Goal: Transaction & Acquisition: Obtain resource

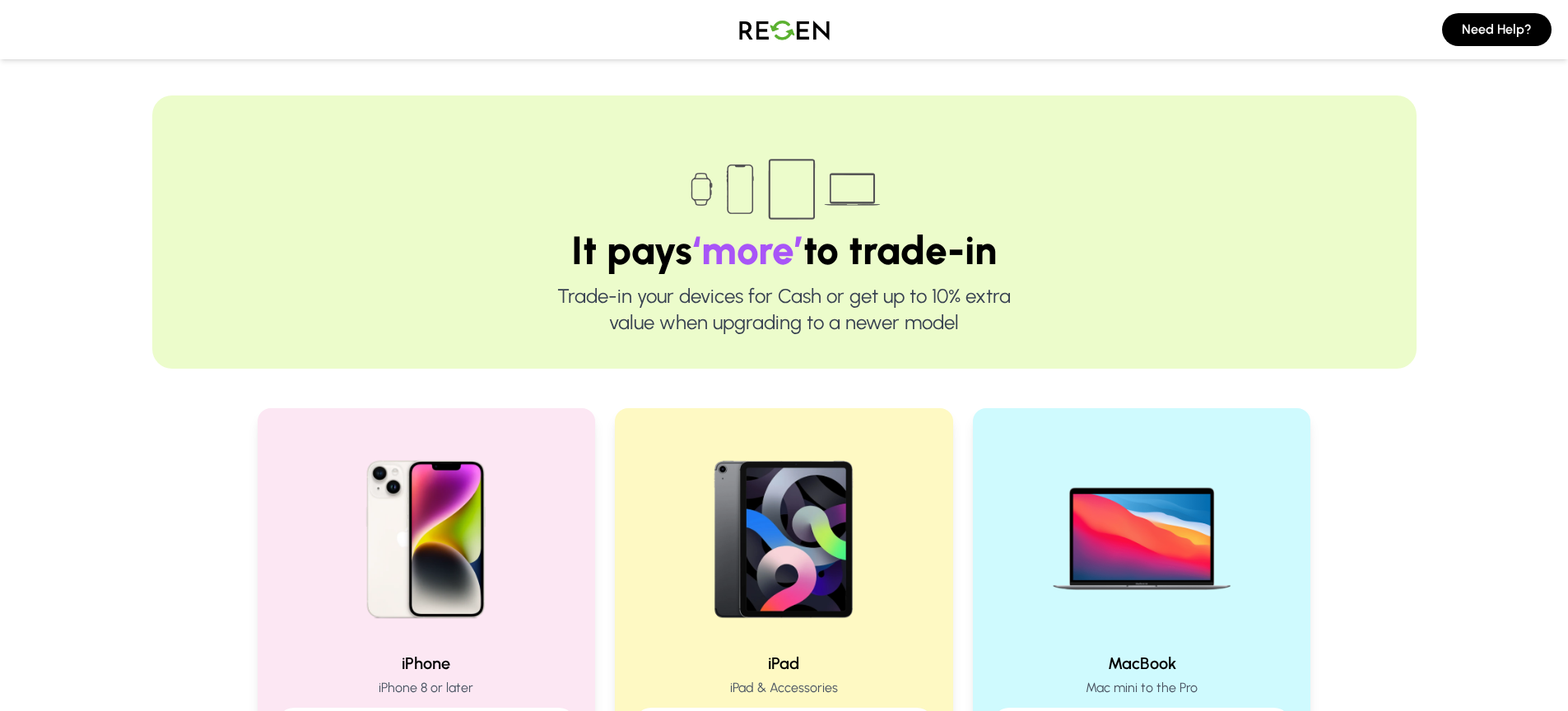
scroll to position [167, 0]
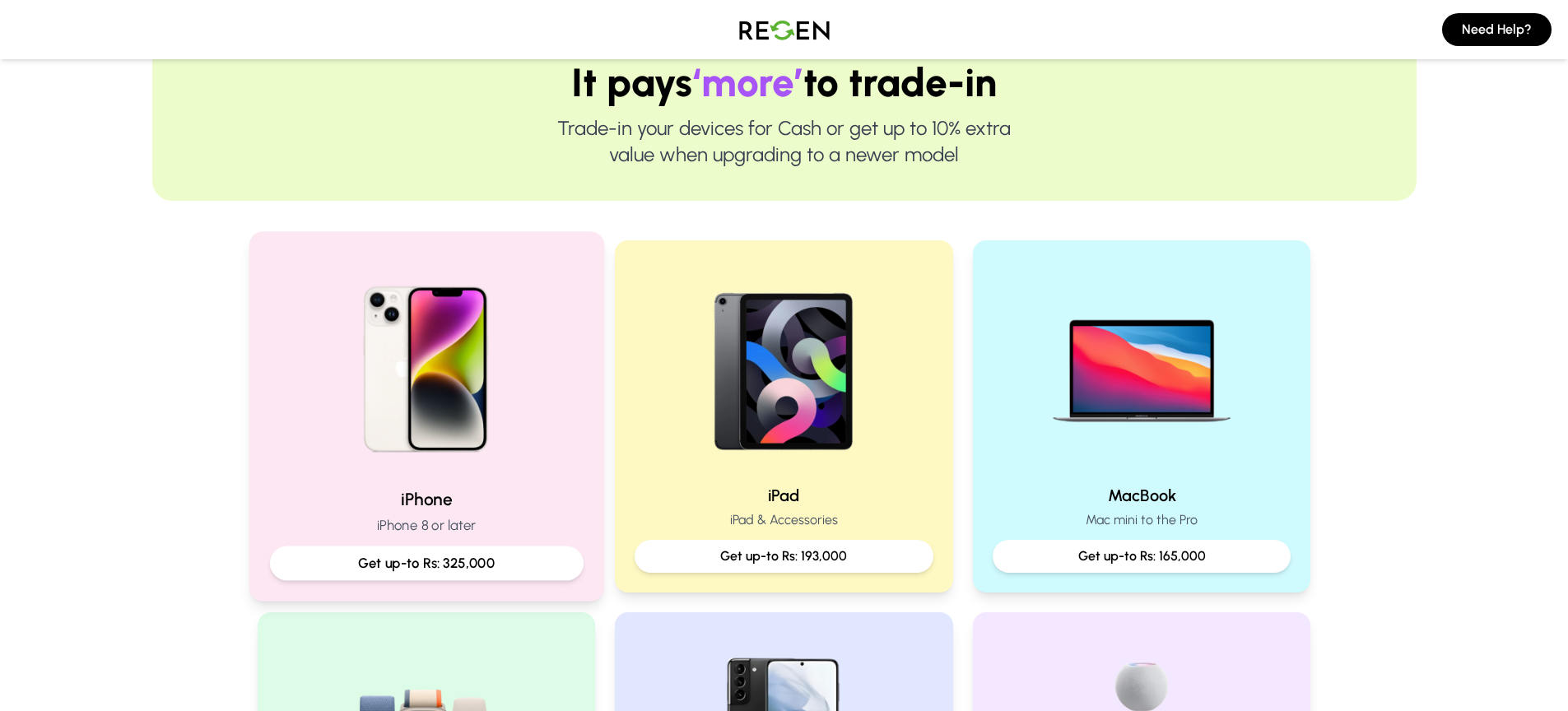
click at [482, 513] on div "iPhone iPhone 8 or later Get up-to Rs: 325,000" at bounding box center [426, 533] width 313 height 93
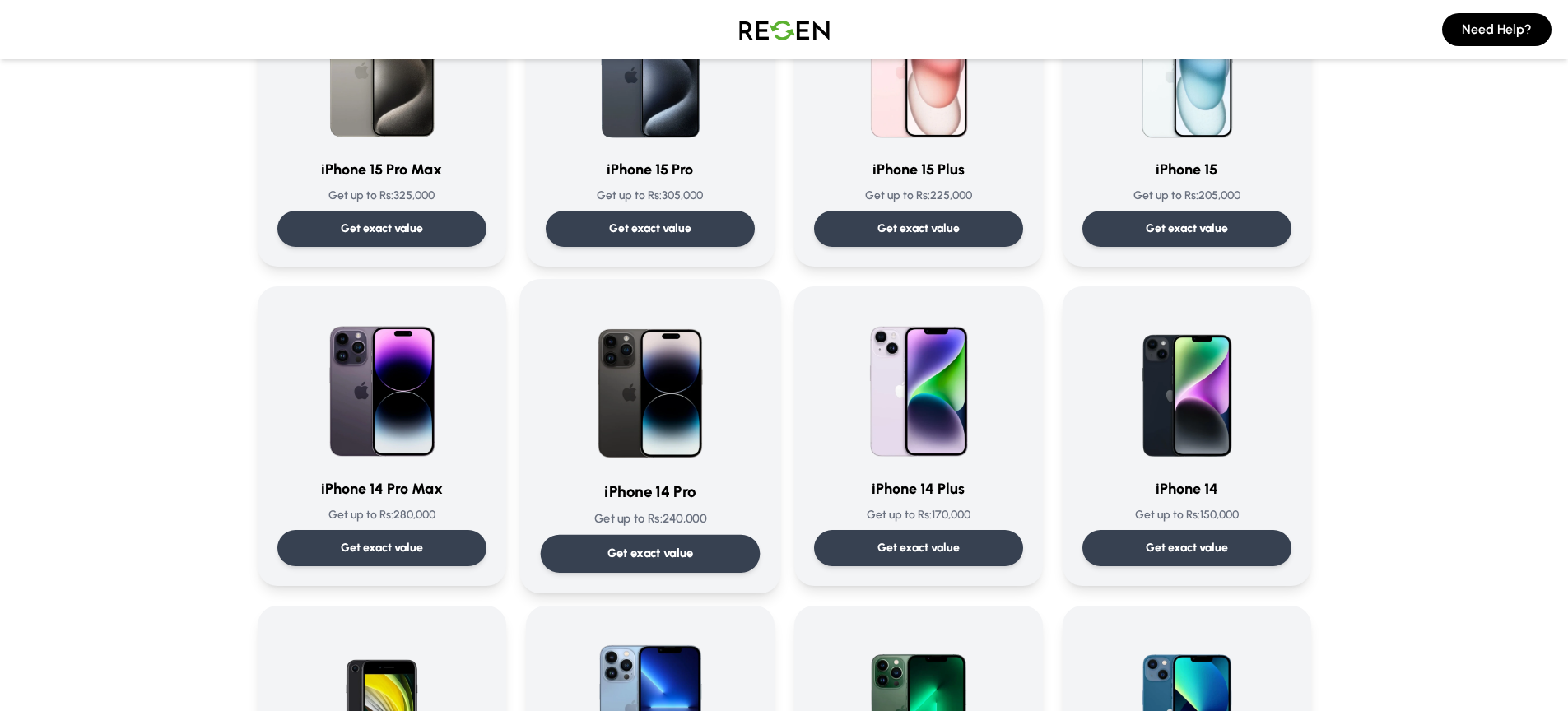
scroll to position [222, 0]
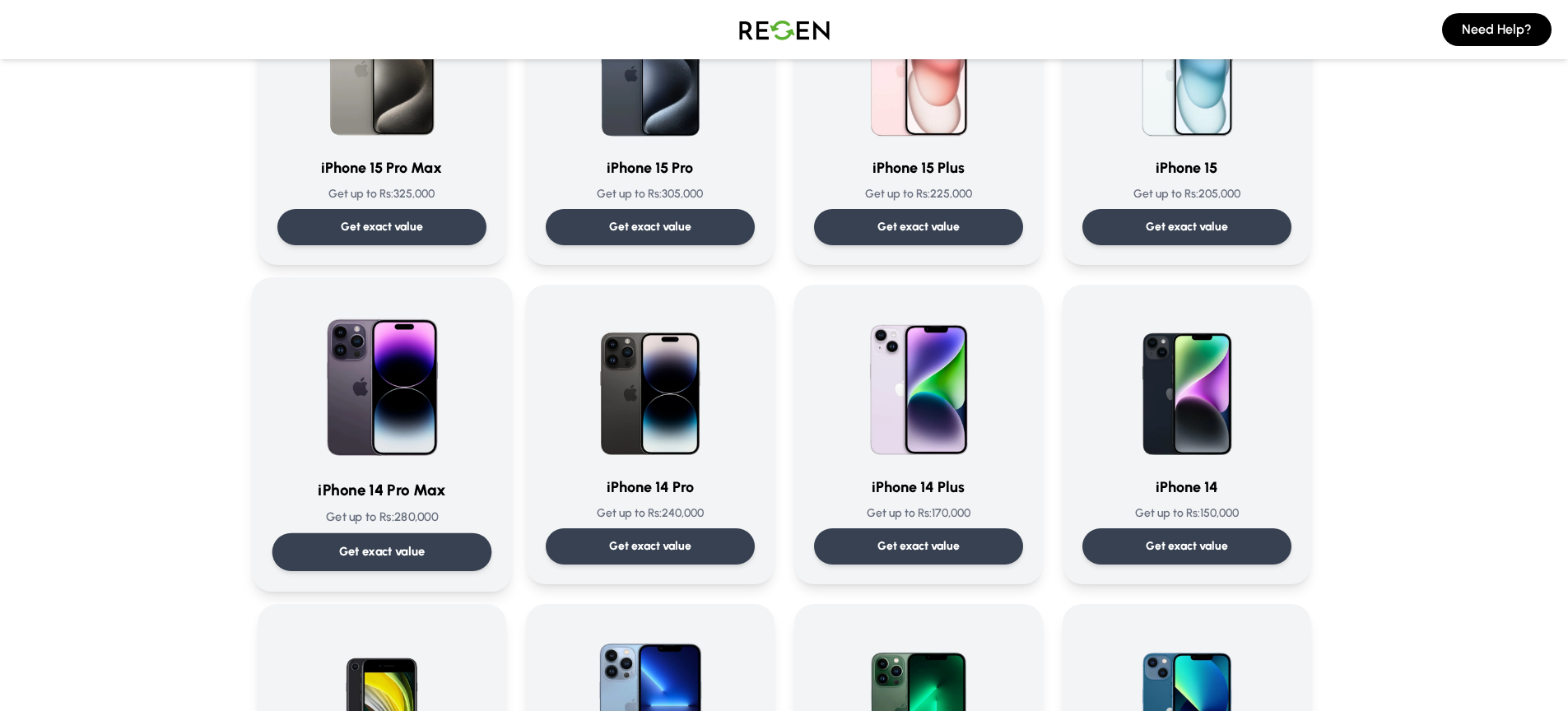
click at [397, 548] on p "Get exact value" at bounding box center [382, 551] width 86 height 17
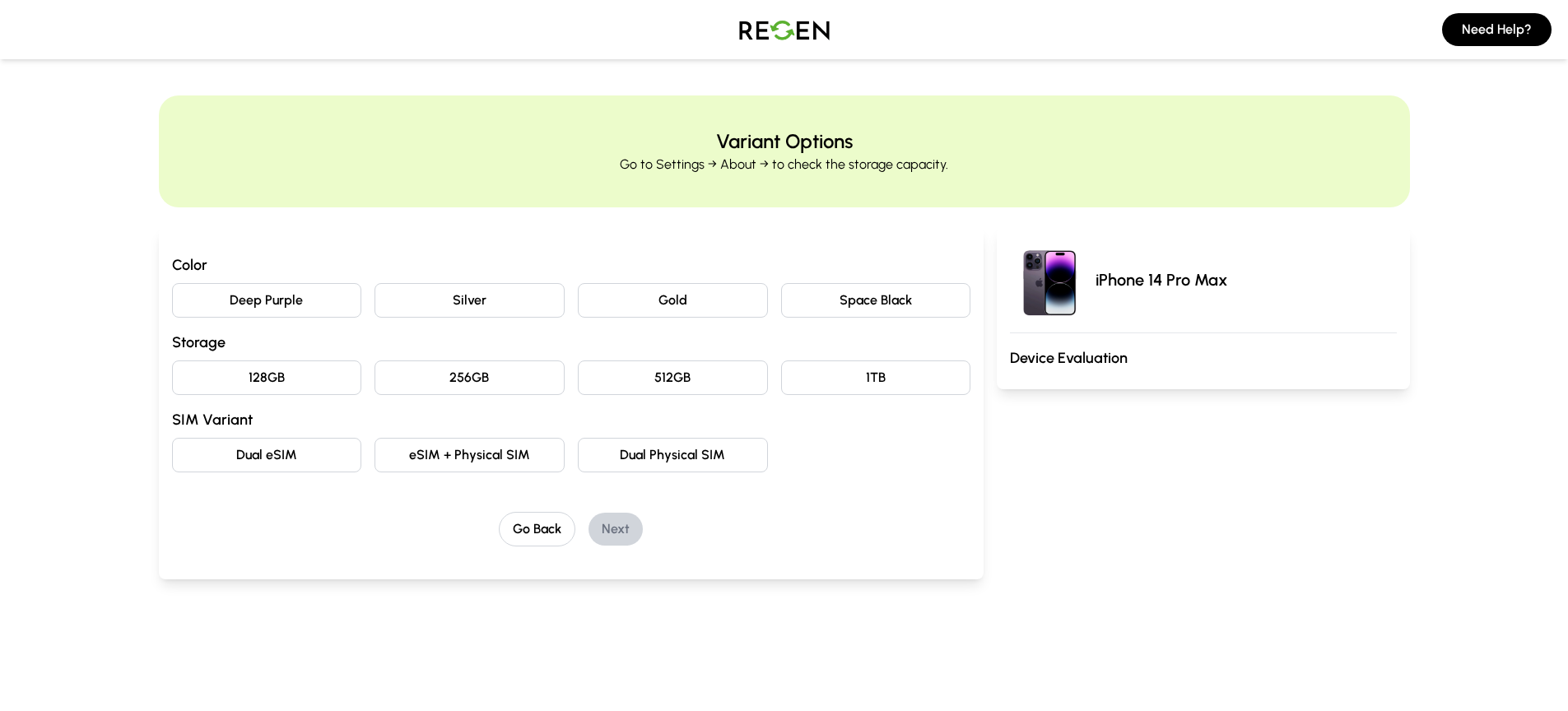
click at [250, 302] on button "Deep Purple" at bounding box center [266, 300] width 190 height 34
click at [265, 375] on button "128GB" at bounding box center [266, 377] width 190 height 34
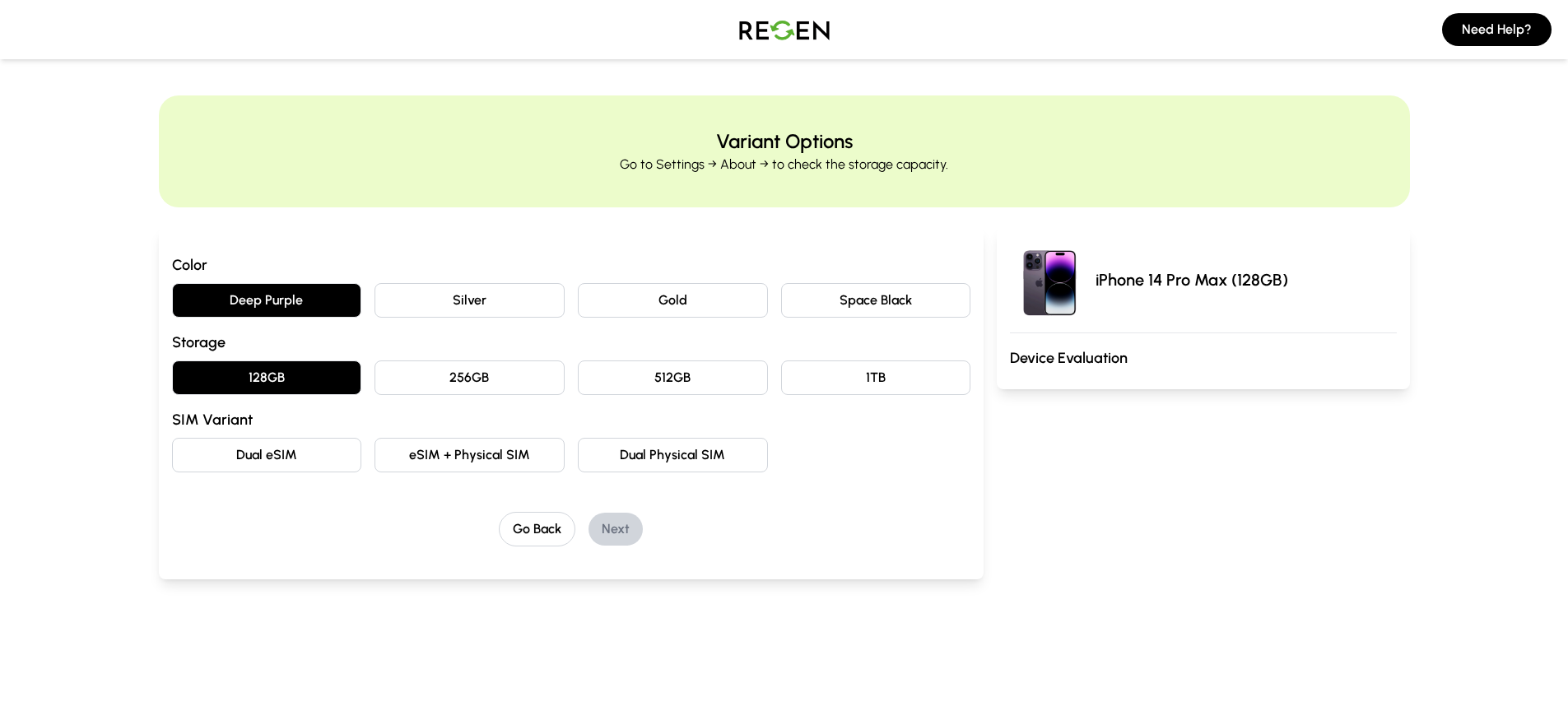
click at [354, 458] on button "Dual eSIM" at bounding box center [266, 454] width 190 height 34
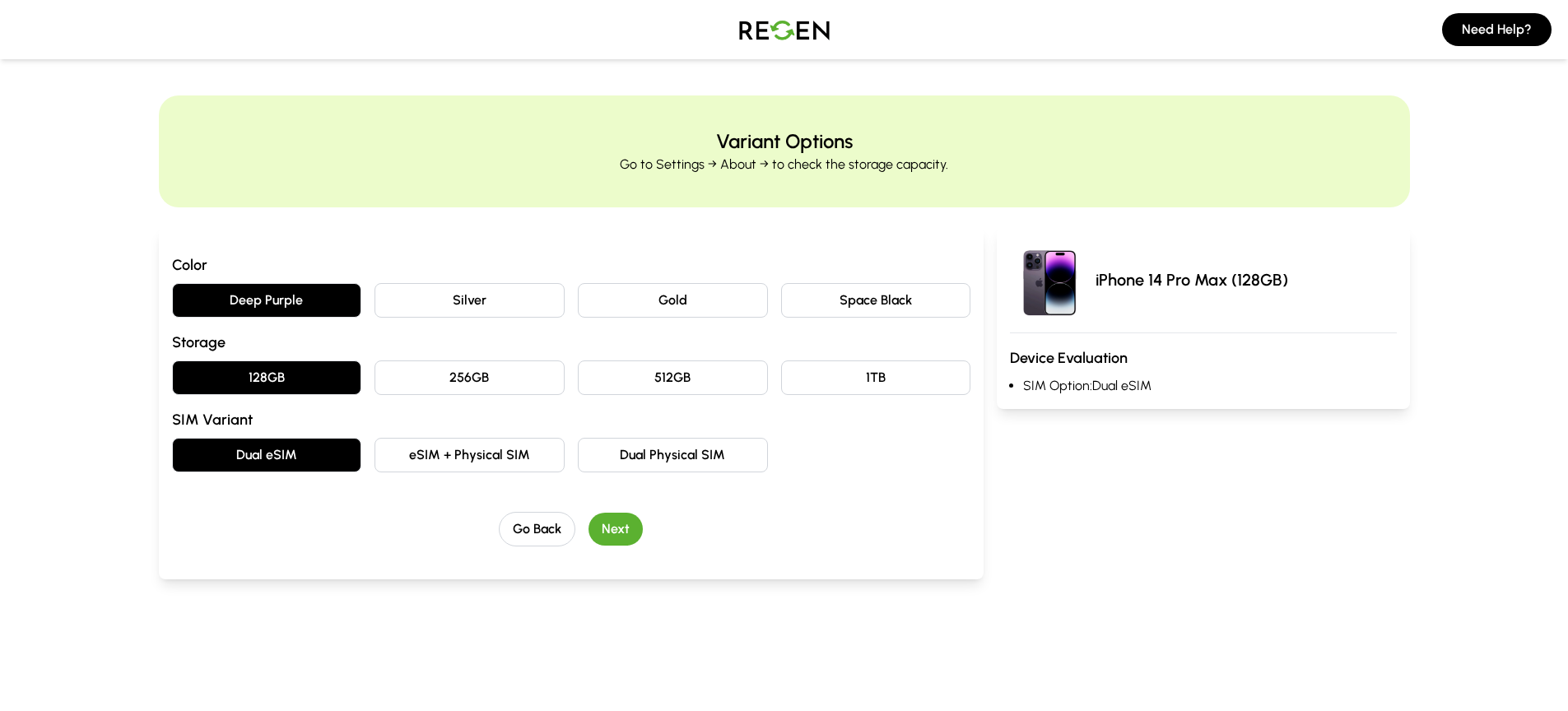
click at [618, 522] on button "Next" at bounding box center [616, 529] width 54 height 33
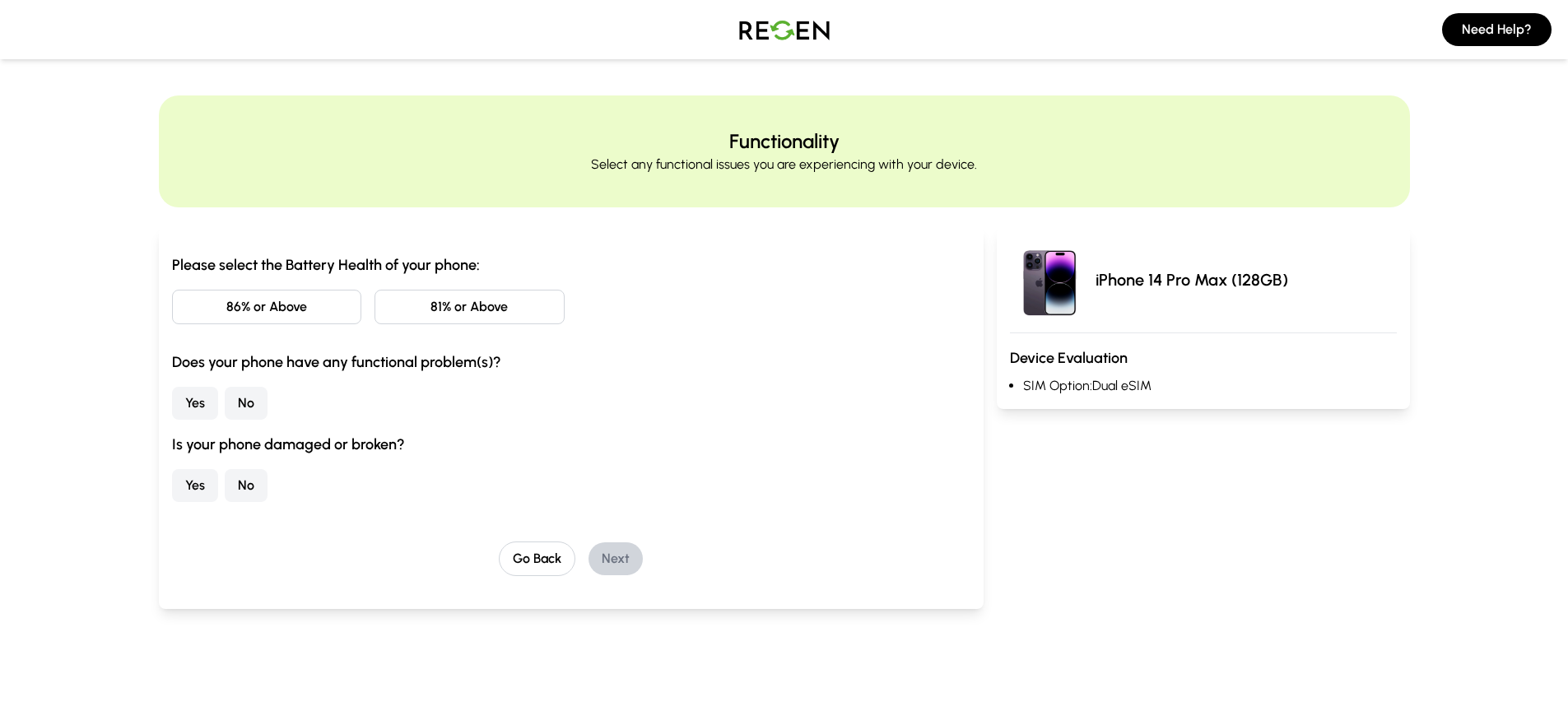
click at [465, 314] on button "81% or Above" at bounding box center [469, 307] width 190 height 34
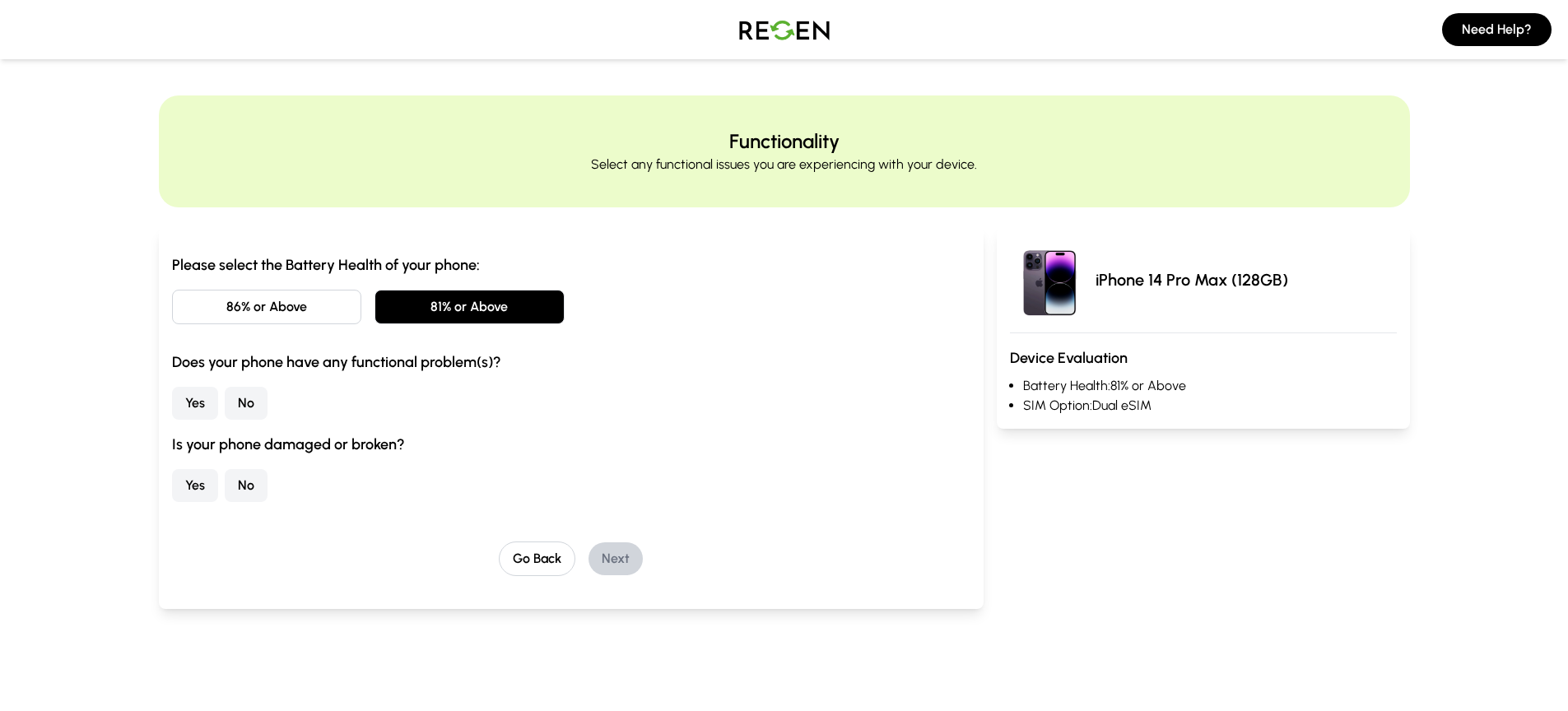
click at [238, 400] on button "No" at bounding box center [247, 403] width 43 height 33
click at [266, 485] on div "Yes No" at bounding box center [572, 485] width 799 height 33
click at [256, 486] on button "No" at bounding box center [247, 485] width 43 height 33
click at [603, 563] on button "Next" at bounding box center [616, 558] width 54 height 33
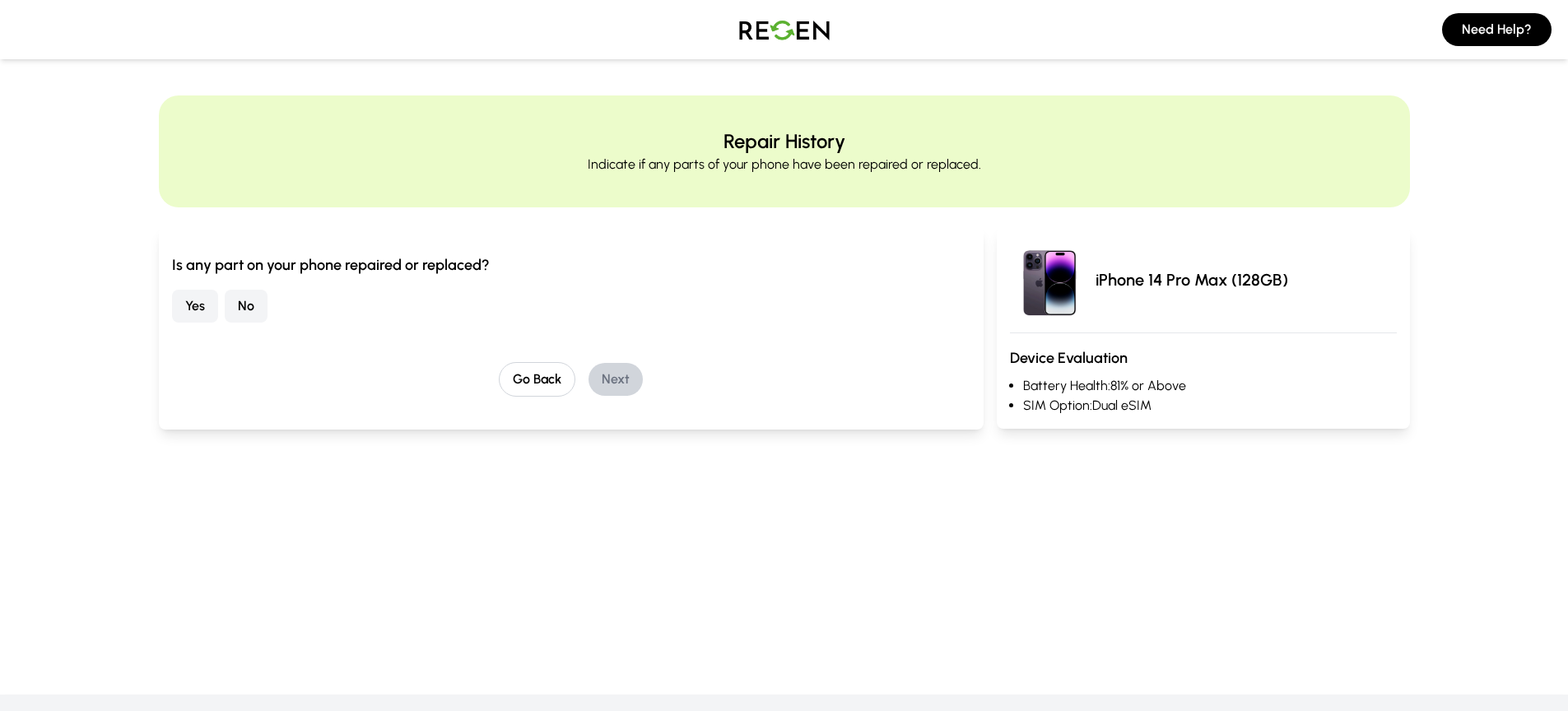
click at [245, 311] on button "No" at bounding box center [247, 306] width 43 height 33
click at [609, 381] on button "Next" at bounding box center [616, 379] width 54 height 33
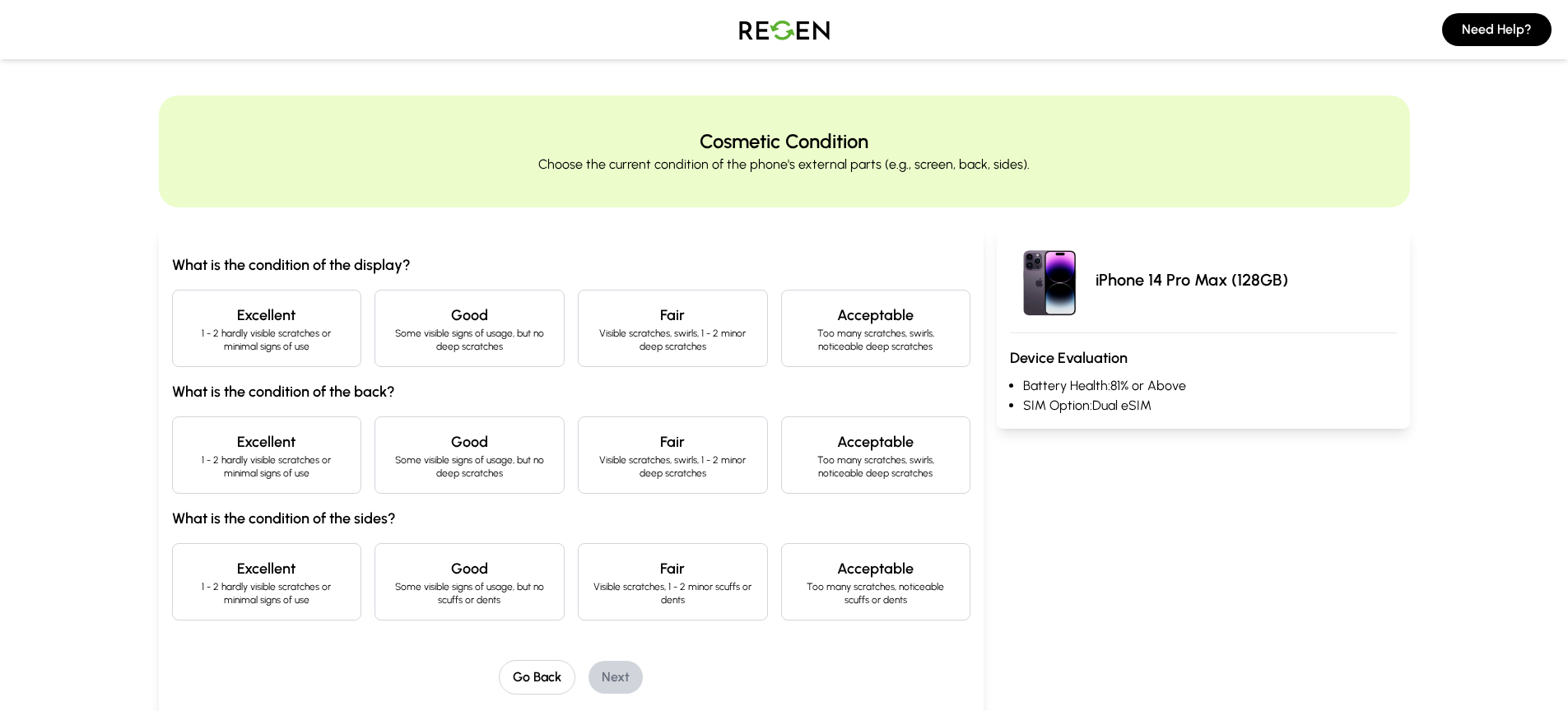
click at [274, 340] on p "1 - 2 hardly visible scratches or minimal signs of use" at bounding box center [267, 339] width 162 height 26
click at [327, 446] on h4 "Excellent" at bounding box center [267, 442] width 162 height 23
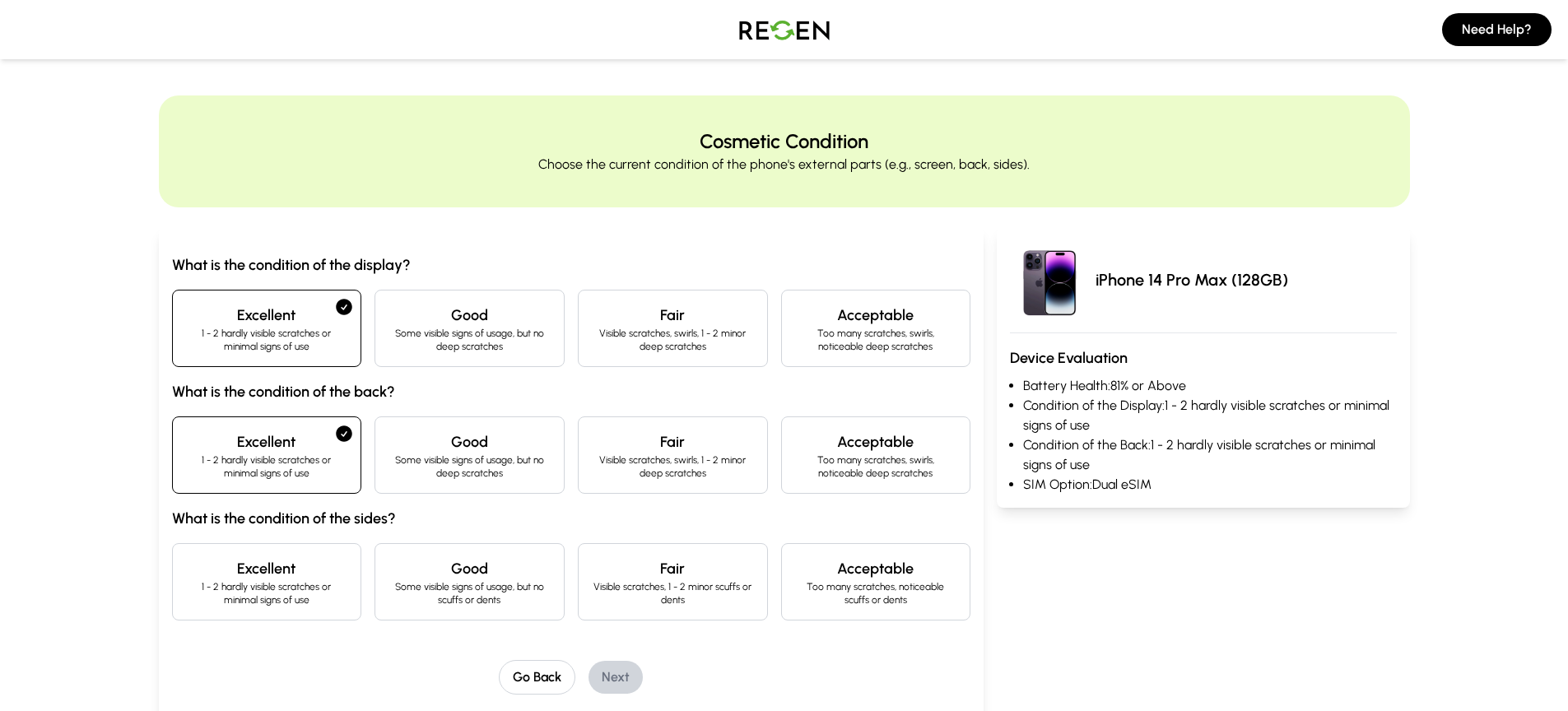
click at [446, 589] on p "Some visible signs of usage, but no scuffs or dents" at bounding box center [469, 592] width 162 height 26
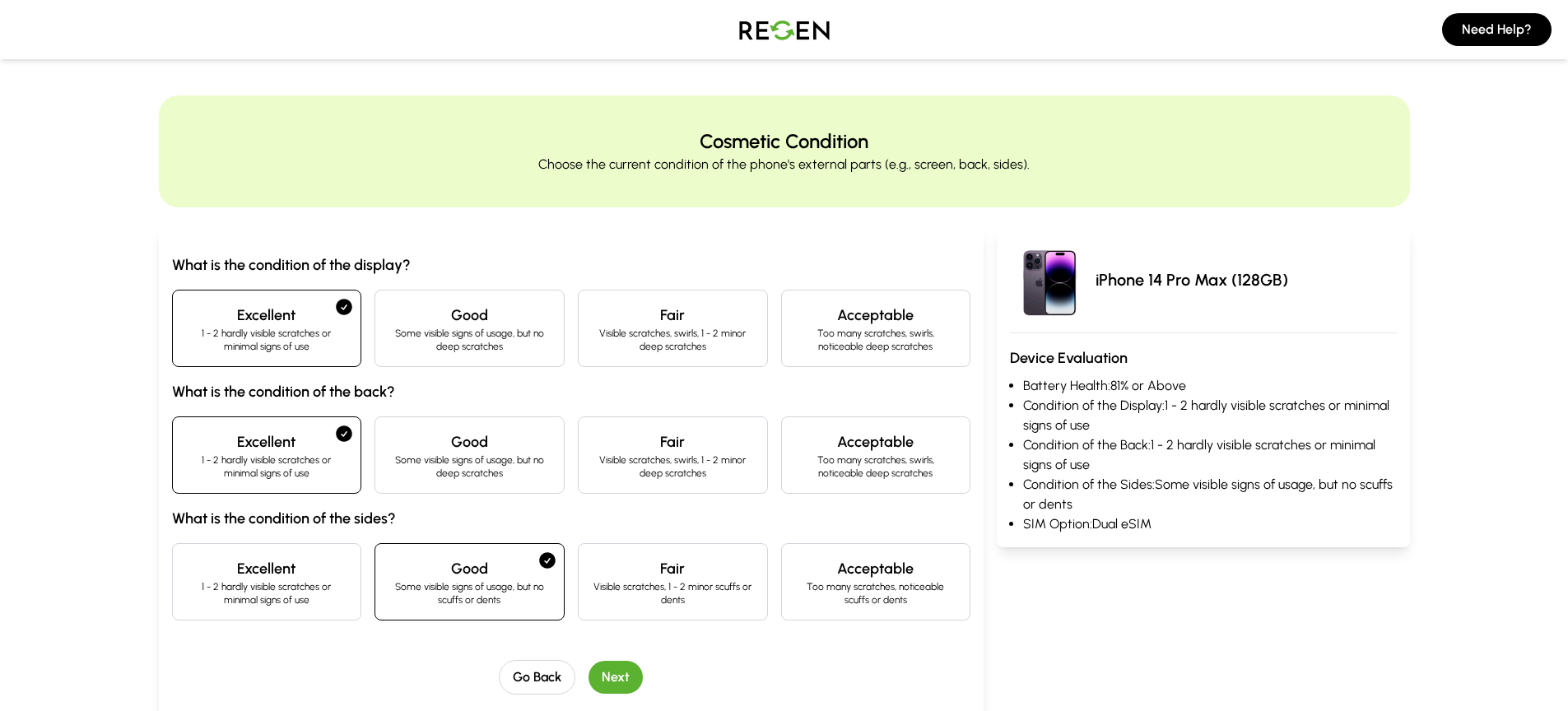
click at [619, 669] on button "Next" at bounding box center [616, 677] width 54 height 33
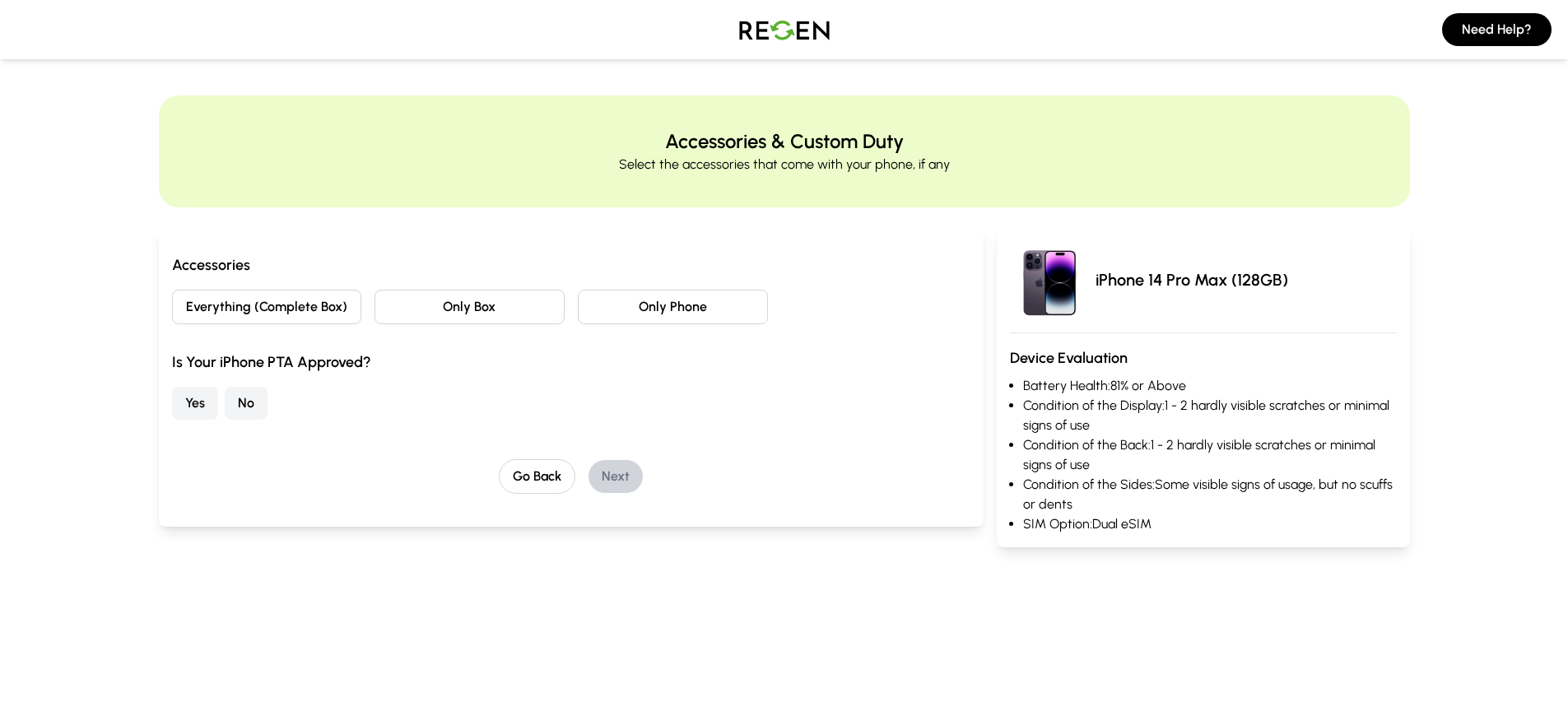
click at [296, 312] on button "Everything (Complete Box)" at bounding box center [266, 307] width 190 height 34
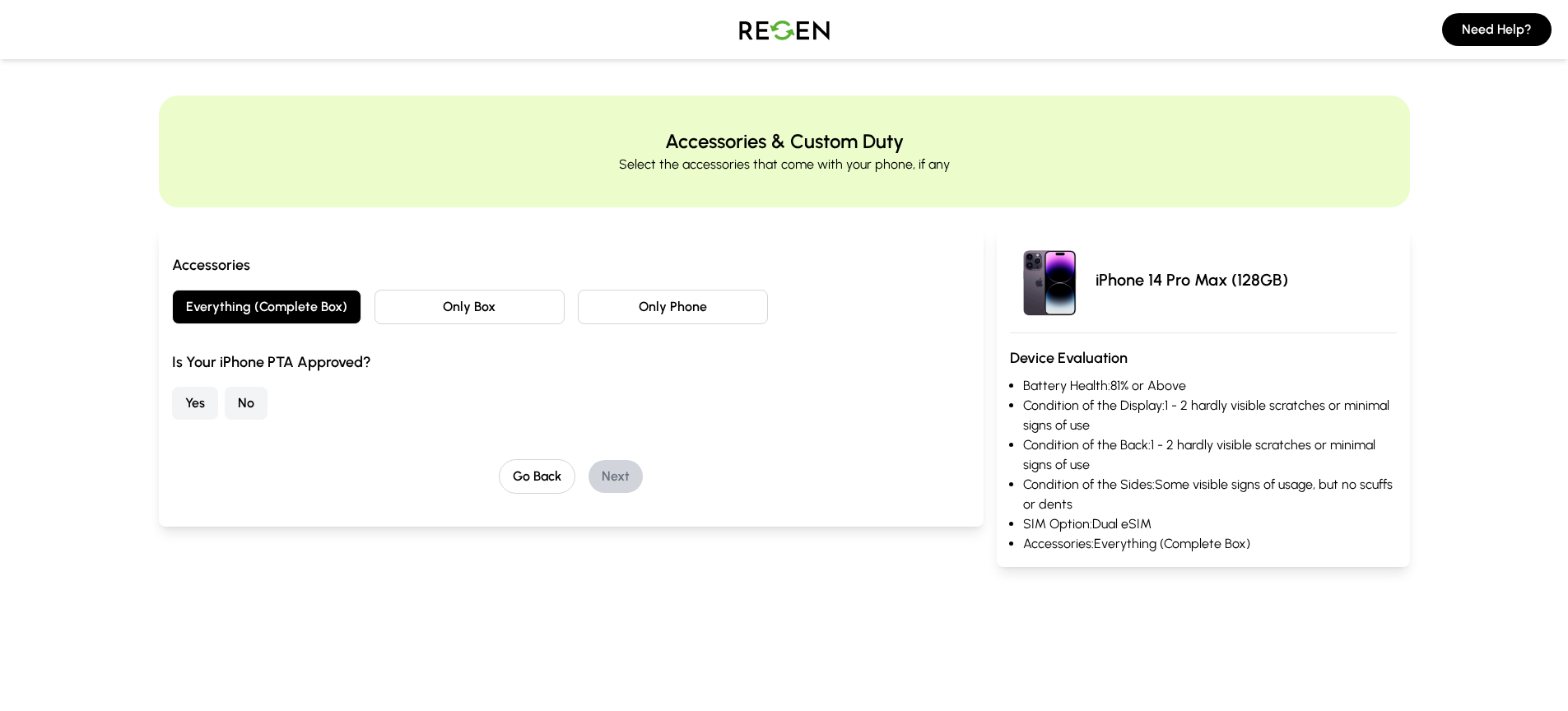
click at [251, 396] on button "No" at bounding box center [247, 403] width 43 height 33
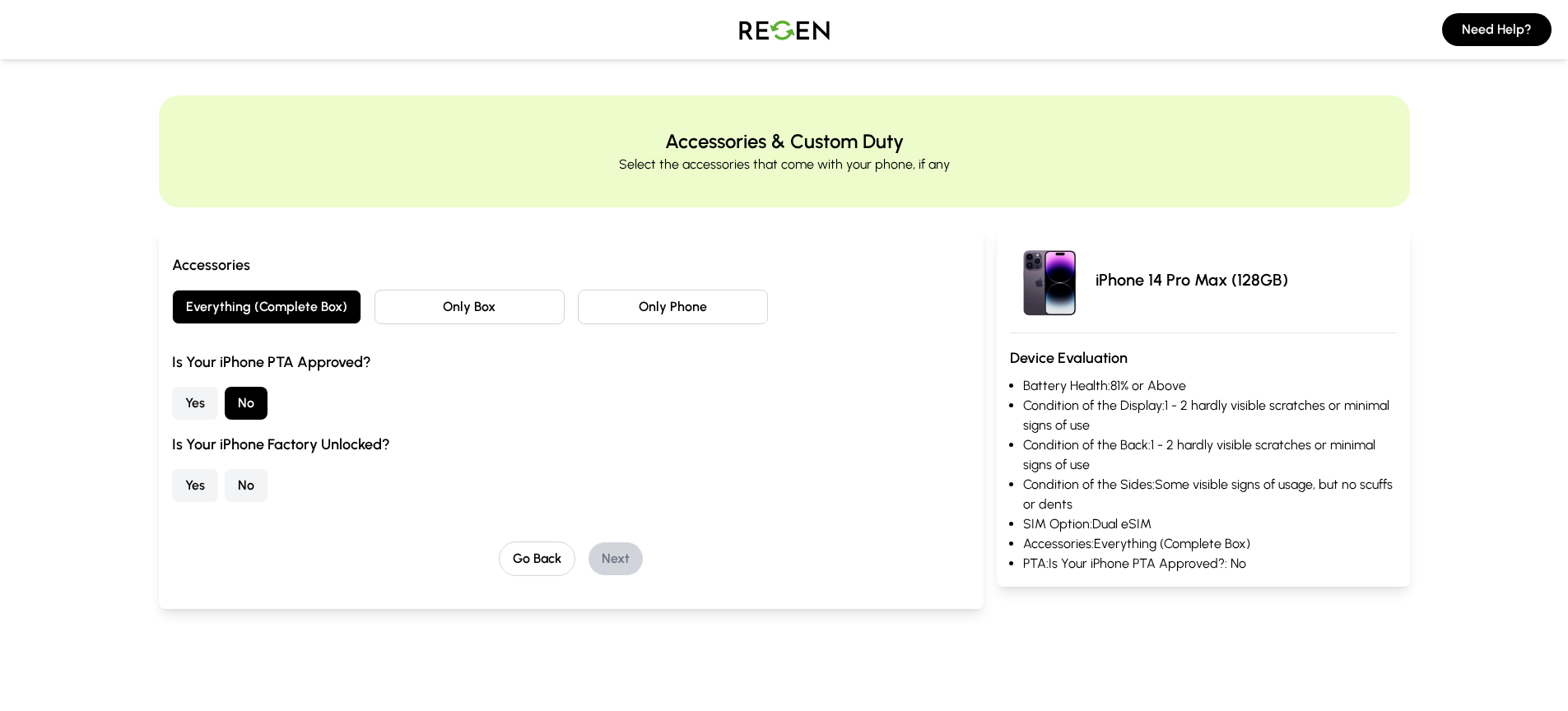
click at [172, 477] on button "Yes" at bounding box center [194, 485] width 46 height 33
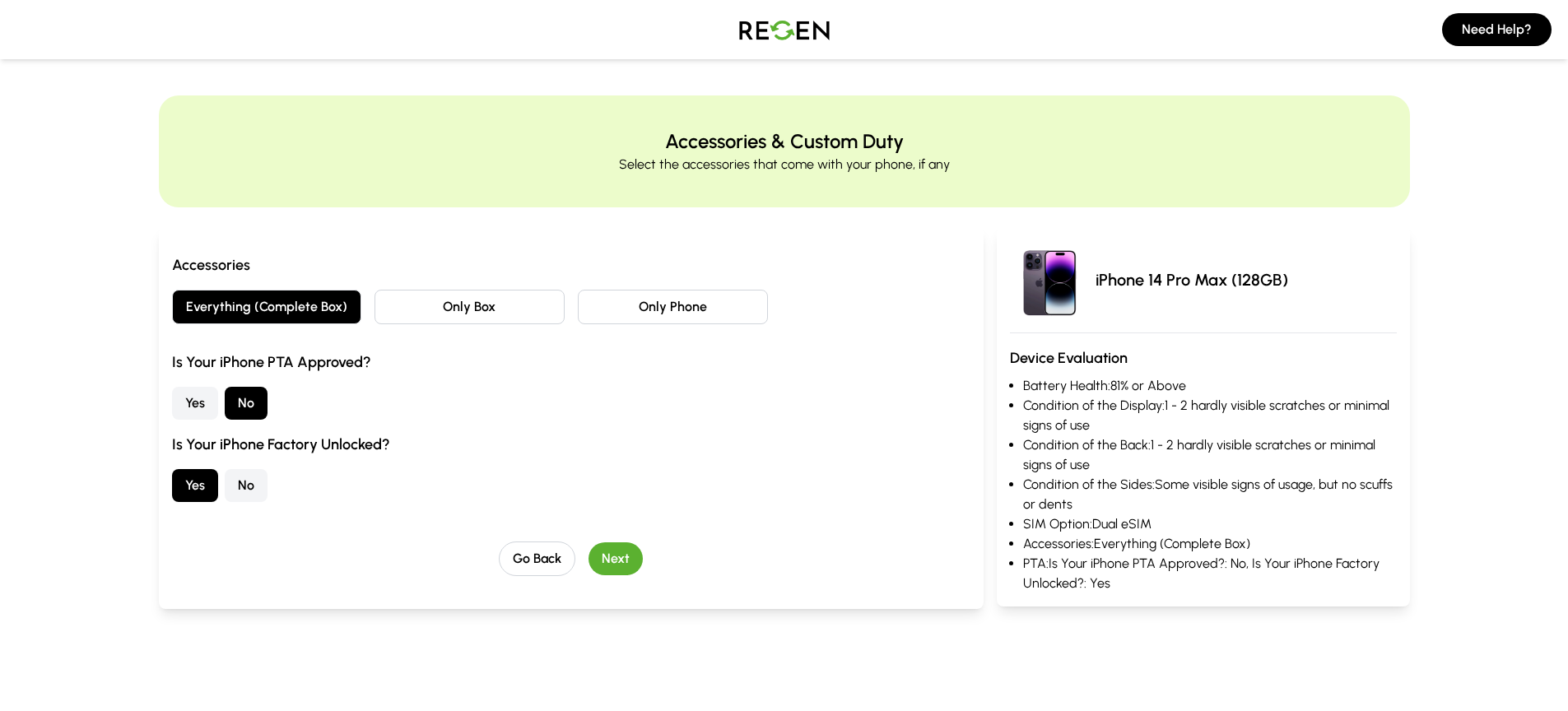
click at [626, 561] on button "Next" at bounding box center [616, 558] width 54 height 33
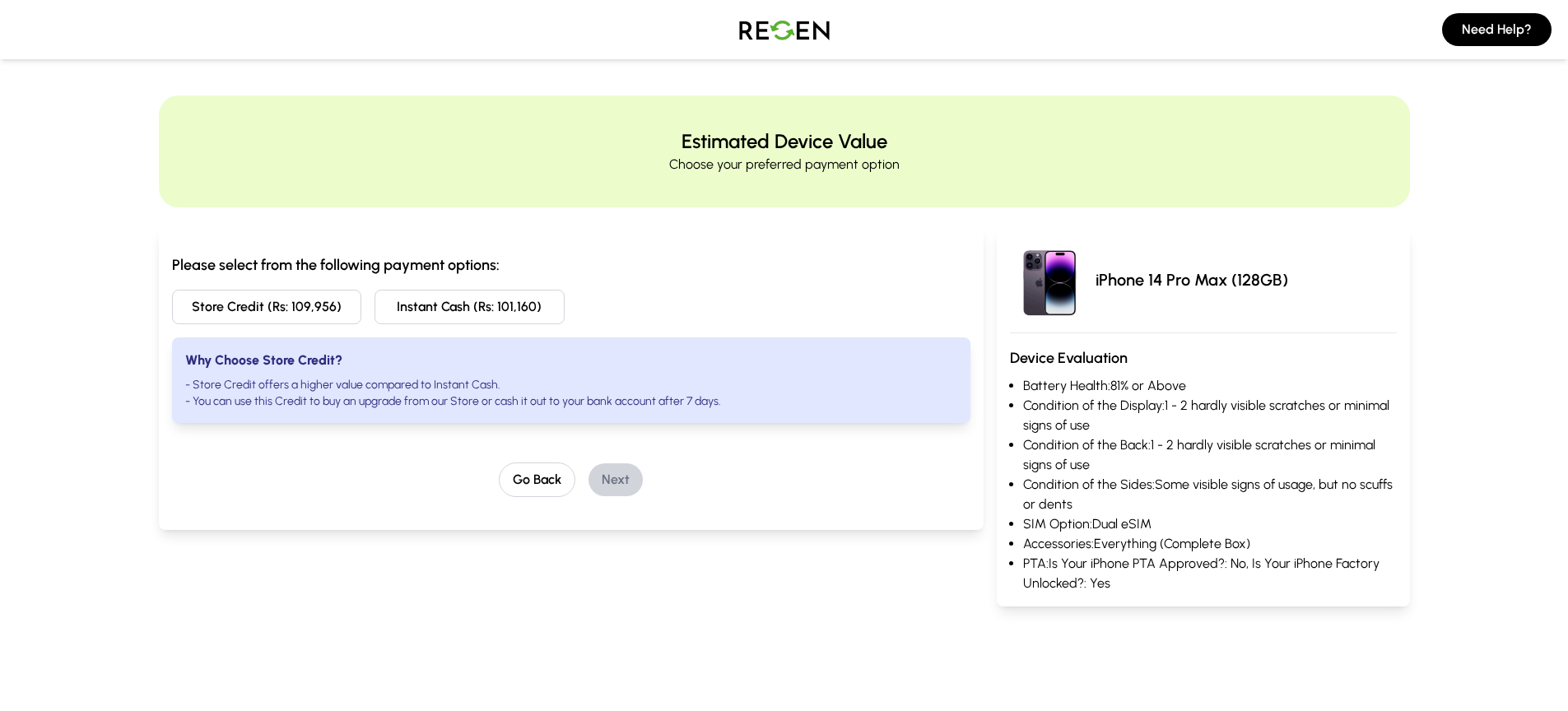
click at [293, 312] on button "Store Credit (Rs: 109,956)" at bounding box center [266, 307] width 190 height 34
click at [605, 489] on button "Next" at bounding box center [616, 480] width 54 height 33
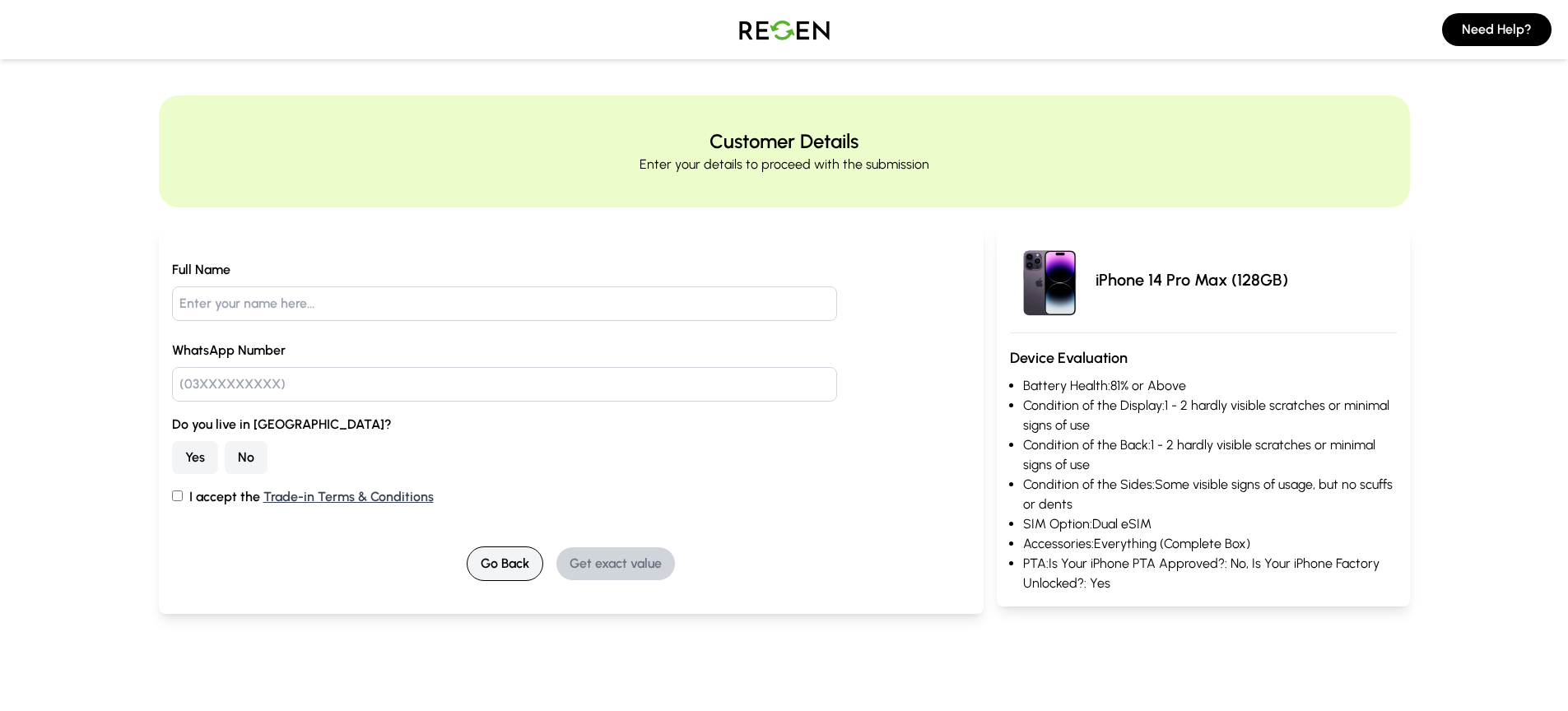
click at [497, 560] on button "Go Back" at bounding box center [504, 563] width 77 height 34
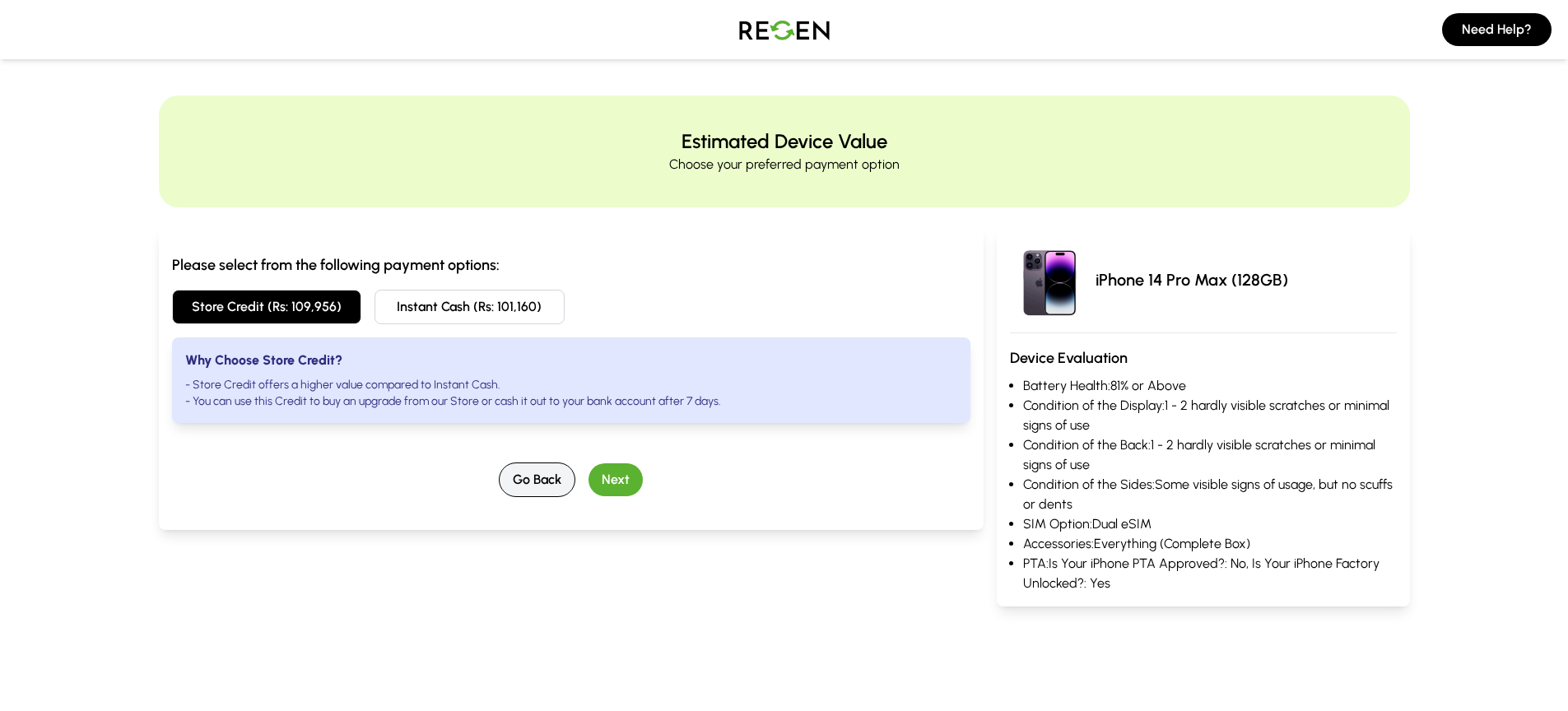
click at [526, 489] on button "Go Back" at bounding box center [536, 480] width 77 height 34
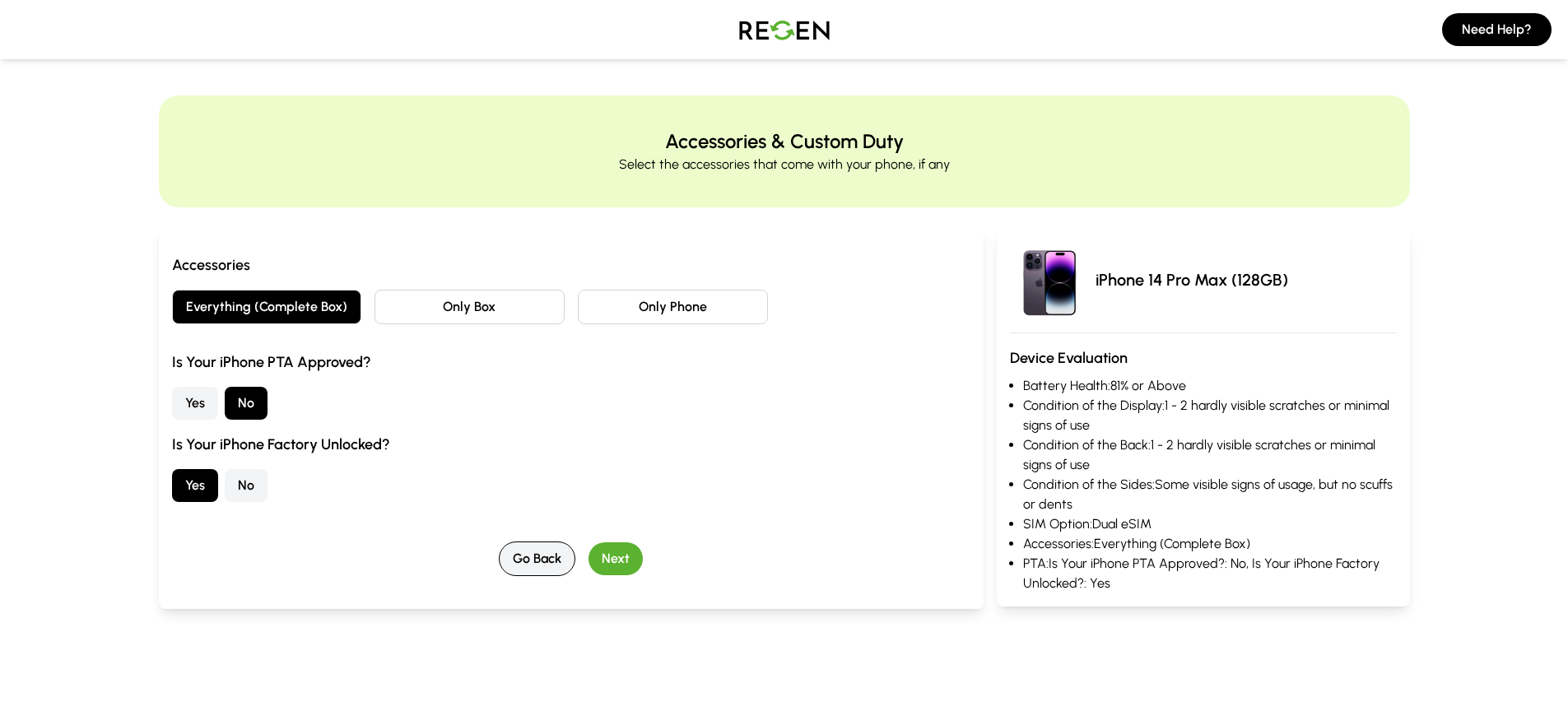
click at [539, 542] on button "Go Back" at bounding box center [536, 559] width 77 height 34
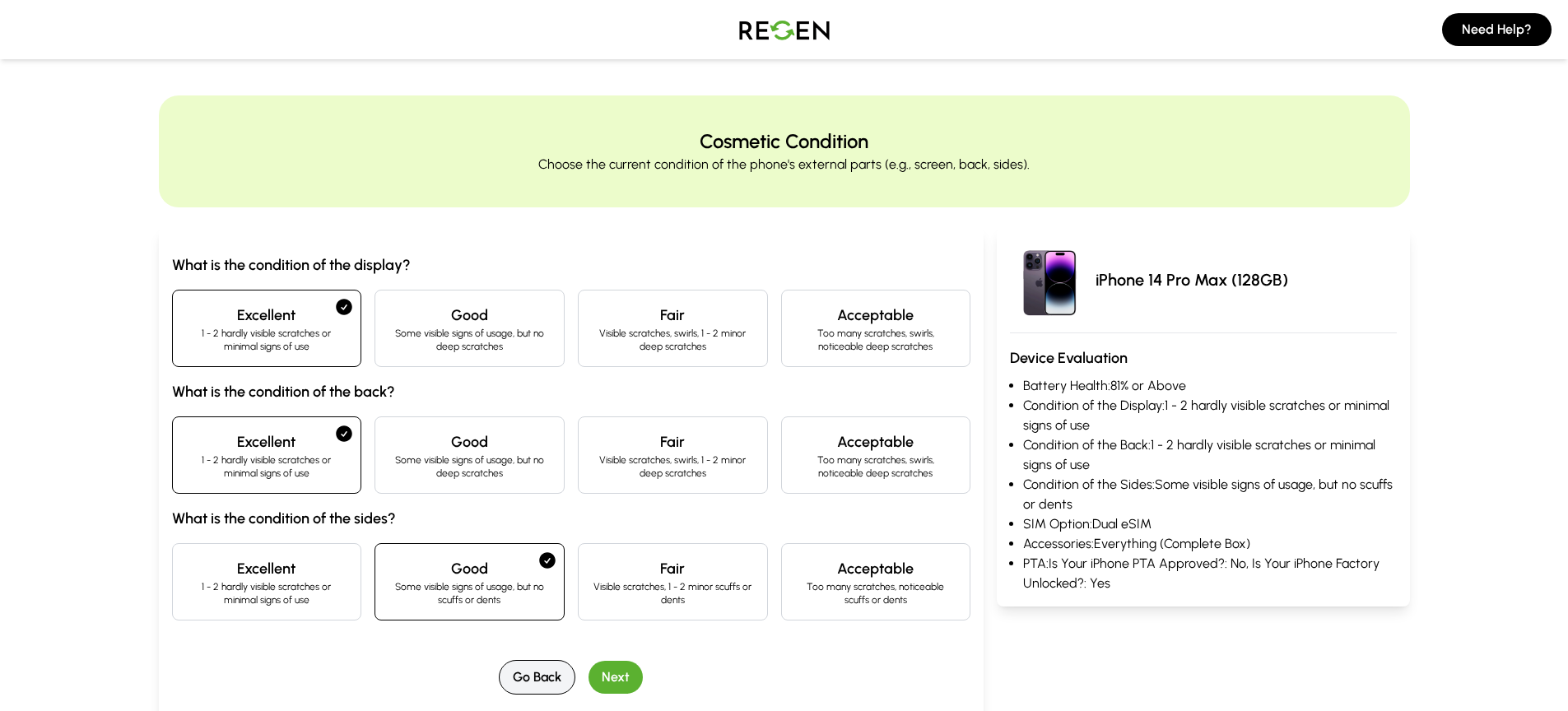
click at [521, 676] on button "Go Back" at bounding box center [536, 677] width 77 height 34
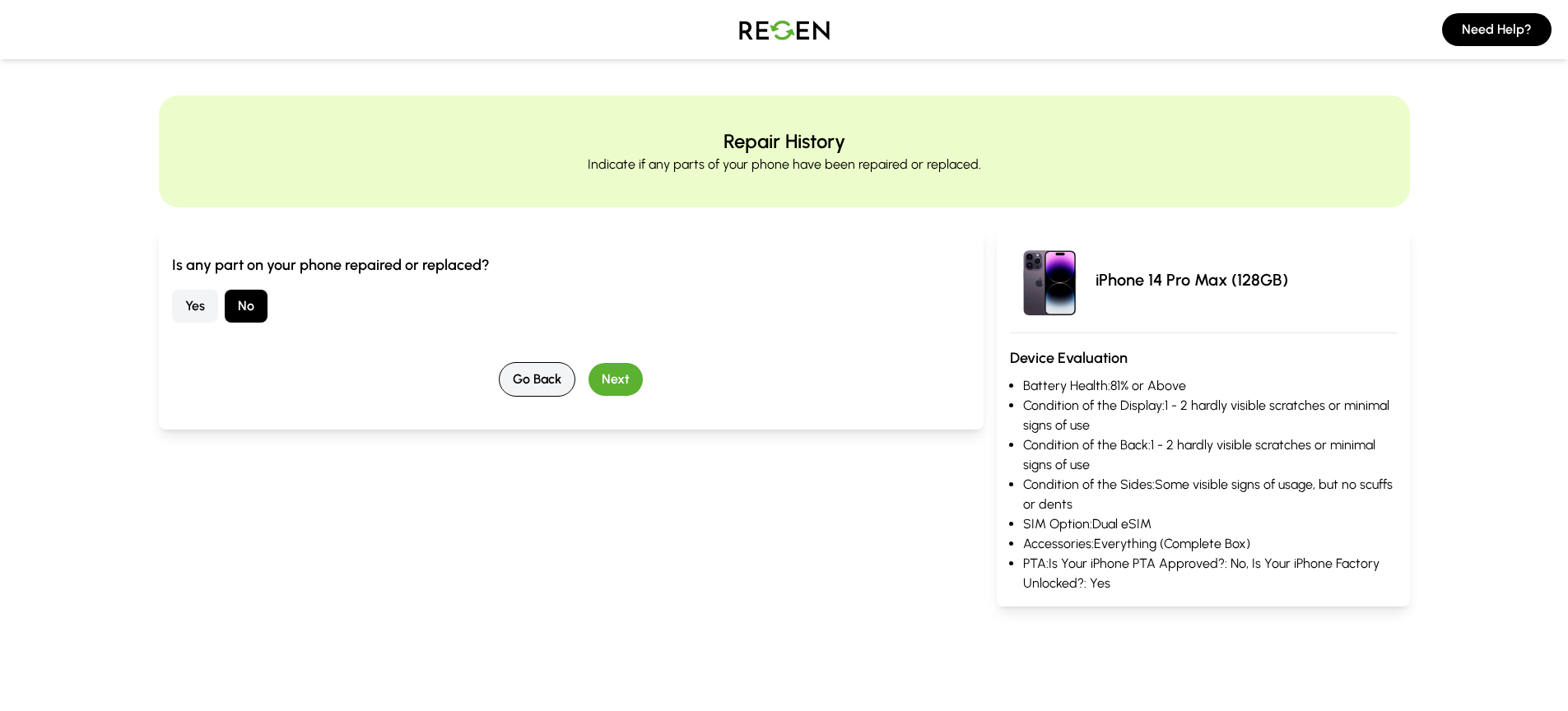
click at [526, 391] on button "Go Back" at bounding box center [536, 379] width 77 height 34
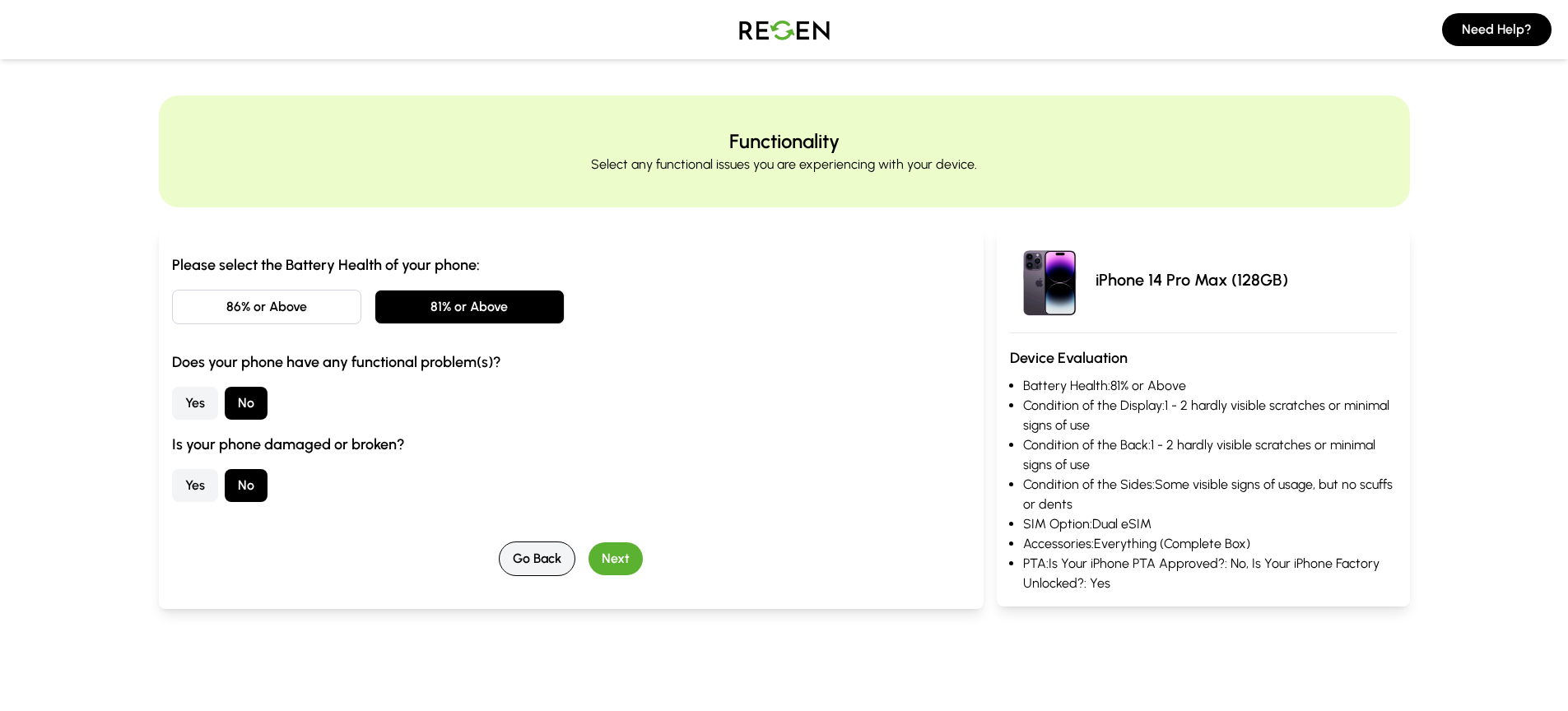
click at [551, 542] on button "Go Back" at bounding box center [536, 559] width 77 height 34
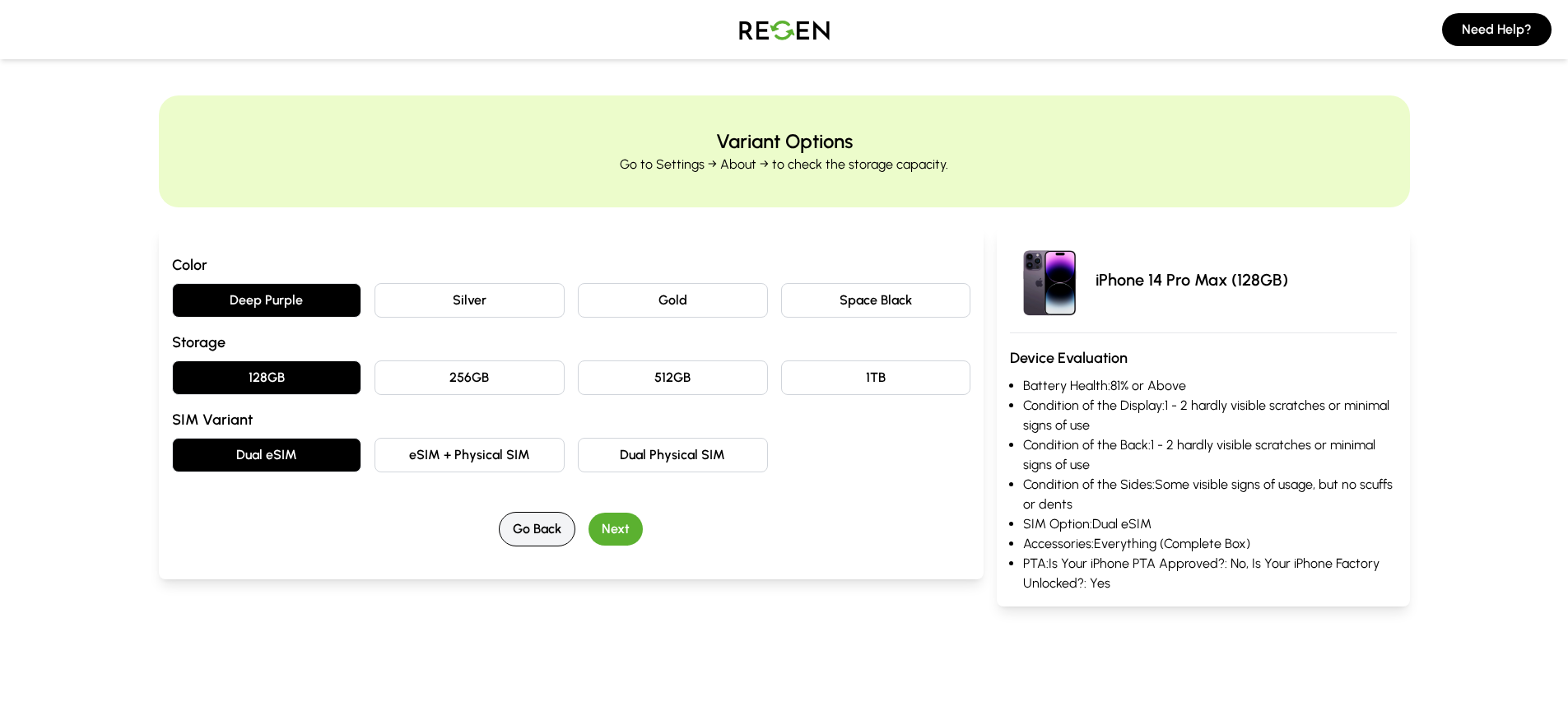
click at [551, 544] on button "Go Back" at bounding box center [536, 529] width 77 height 34
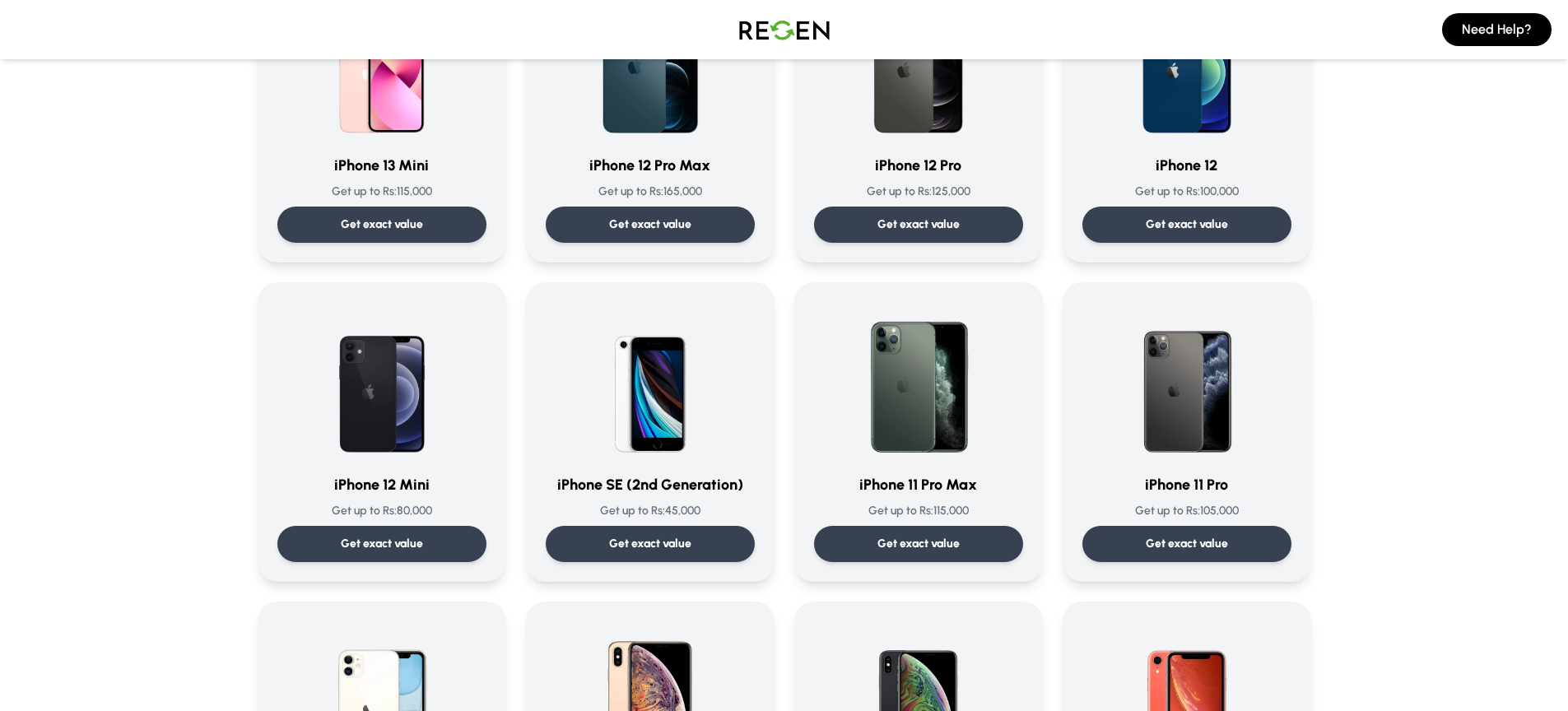
scroll to position [1142, 0]
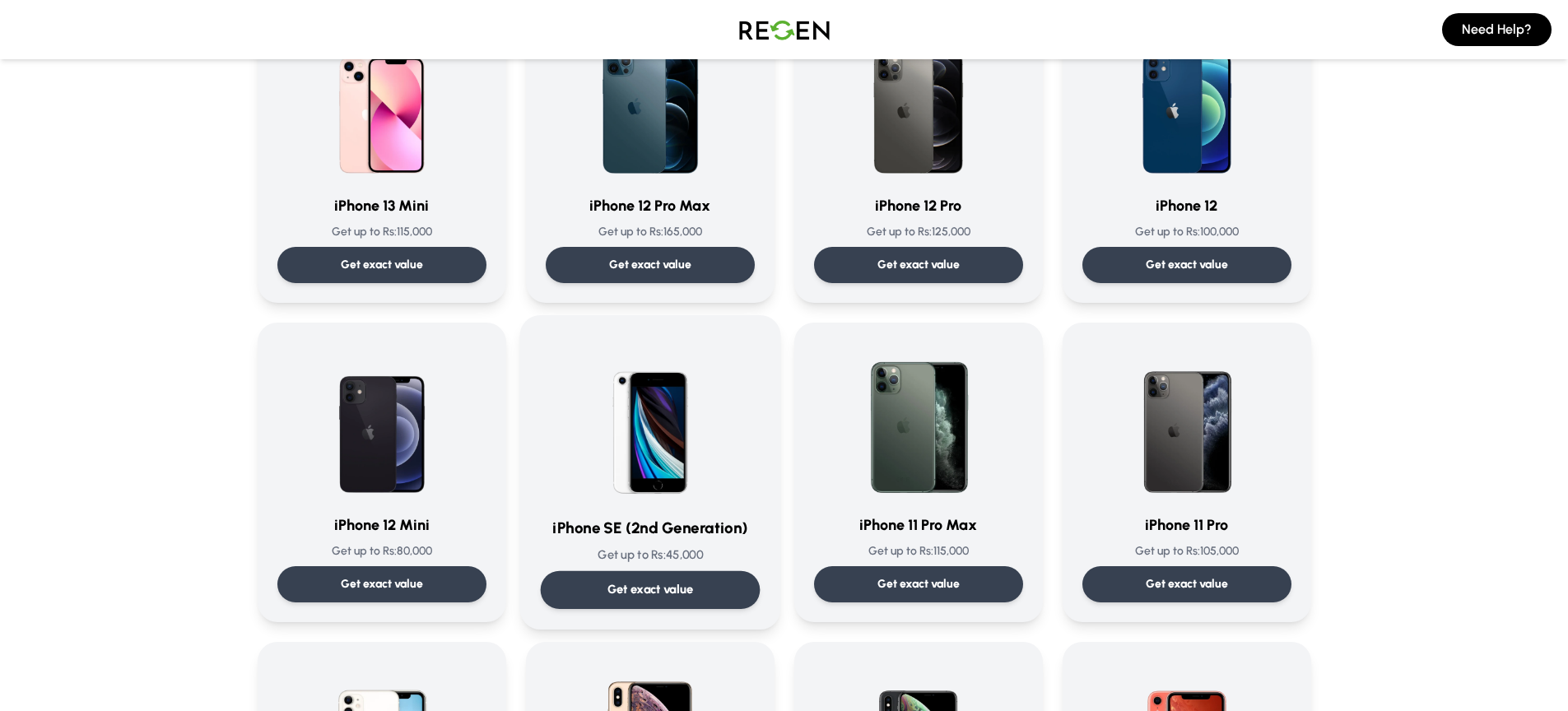
click at [684, 586] on p "Get exact value" at bounding box center [650, 589] width 86 height 17
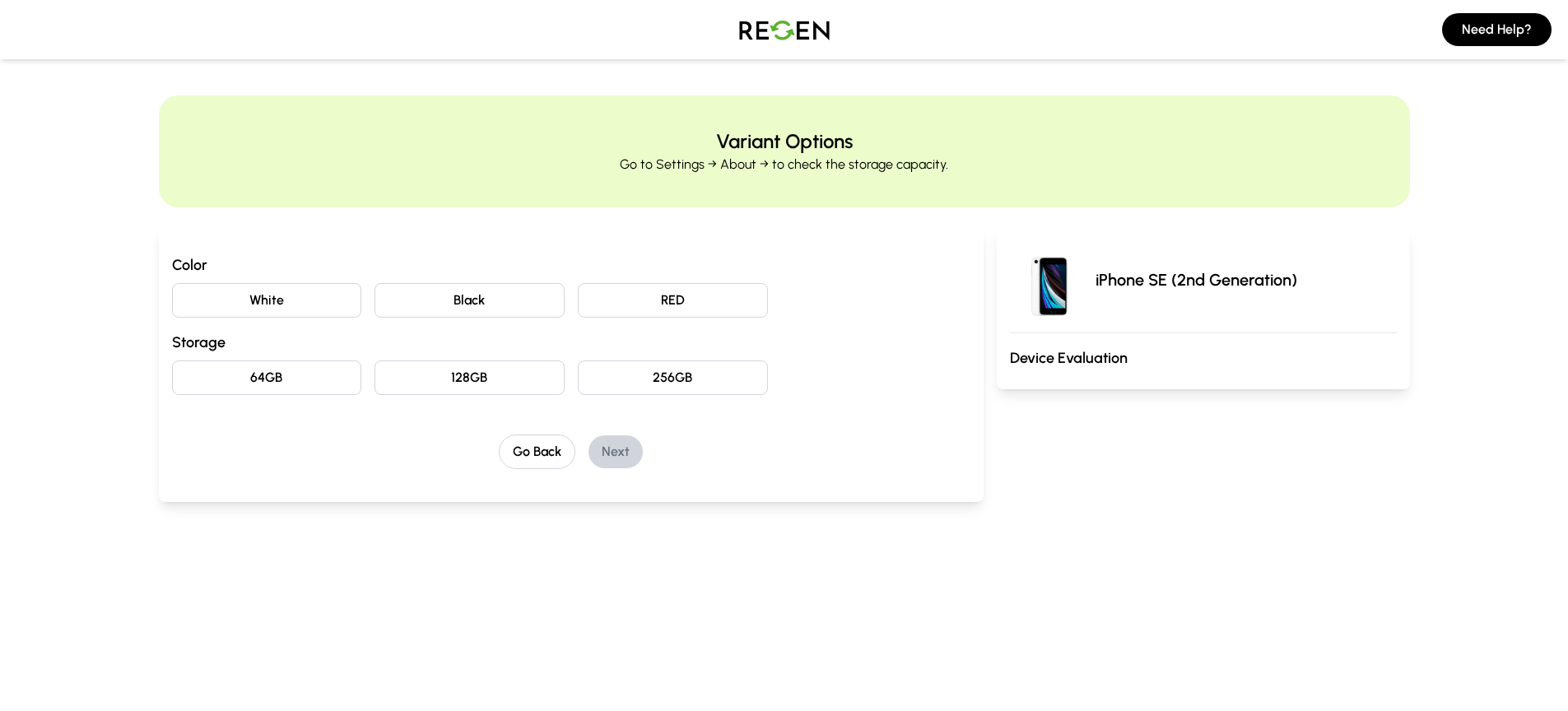
click at [275, 290] on button "White" at bounding box center [266, 300] width 190 height 34
click at [311, 381] on button "64GB" at bounding box center [266, 377] width 190 height 34
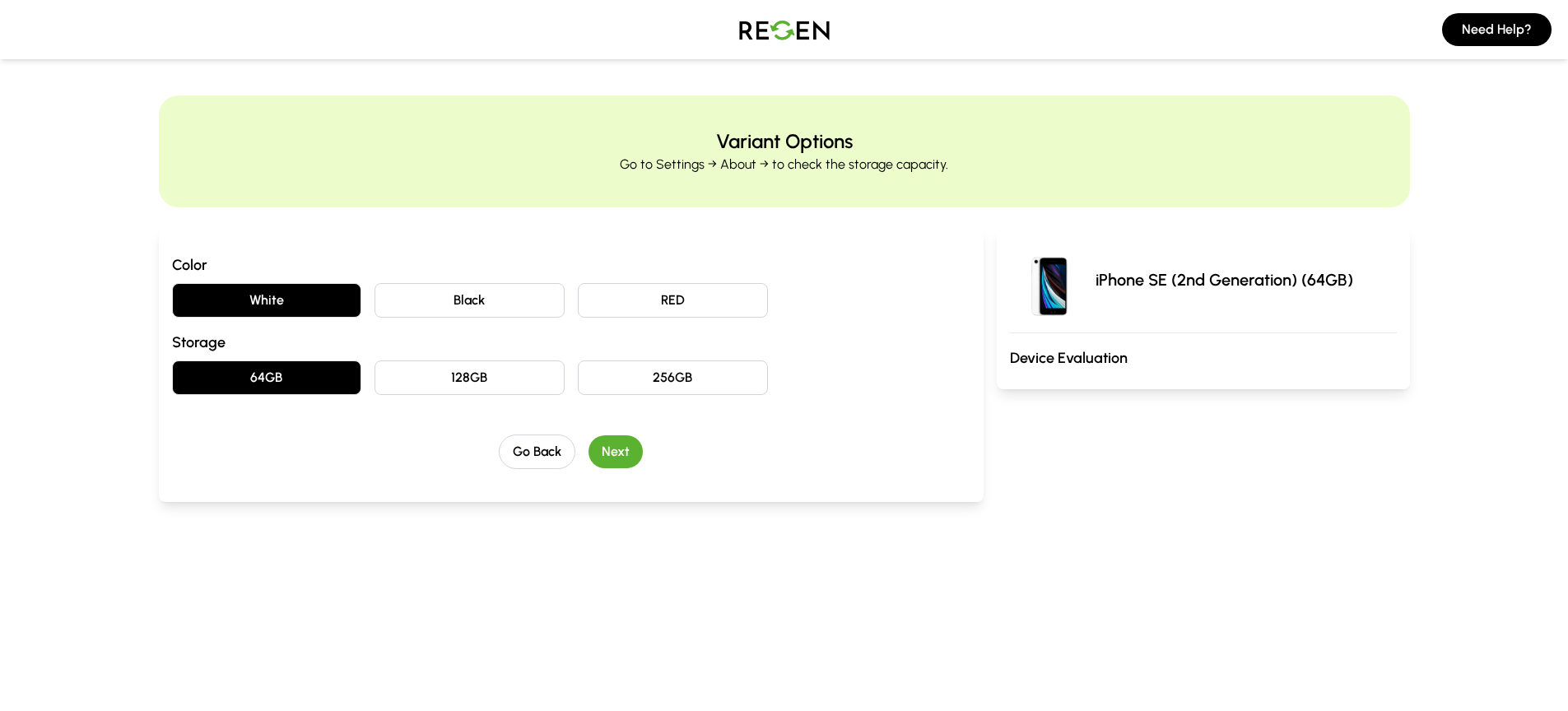
click at [616, 450] on button "Next" at bounding box center [616, 452] width 54 height 33
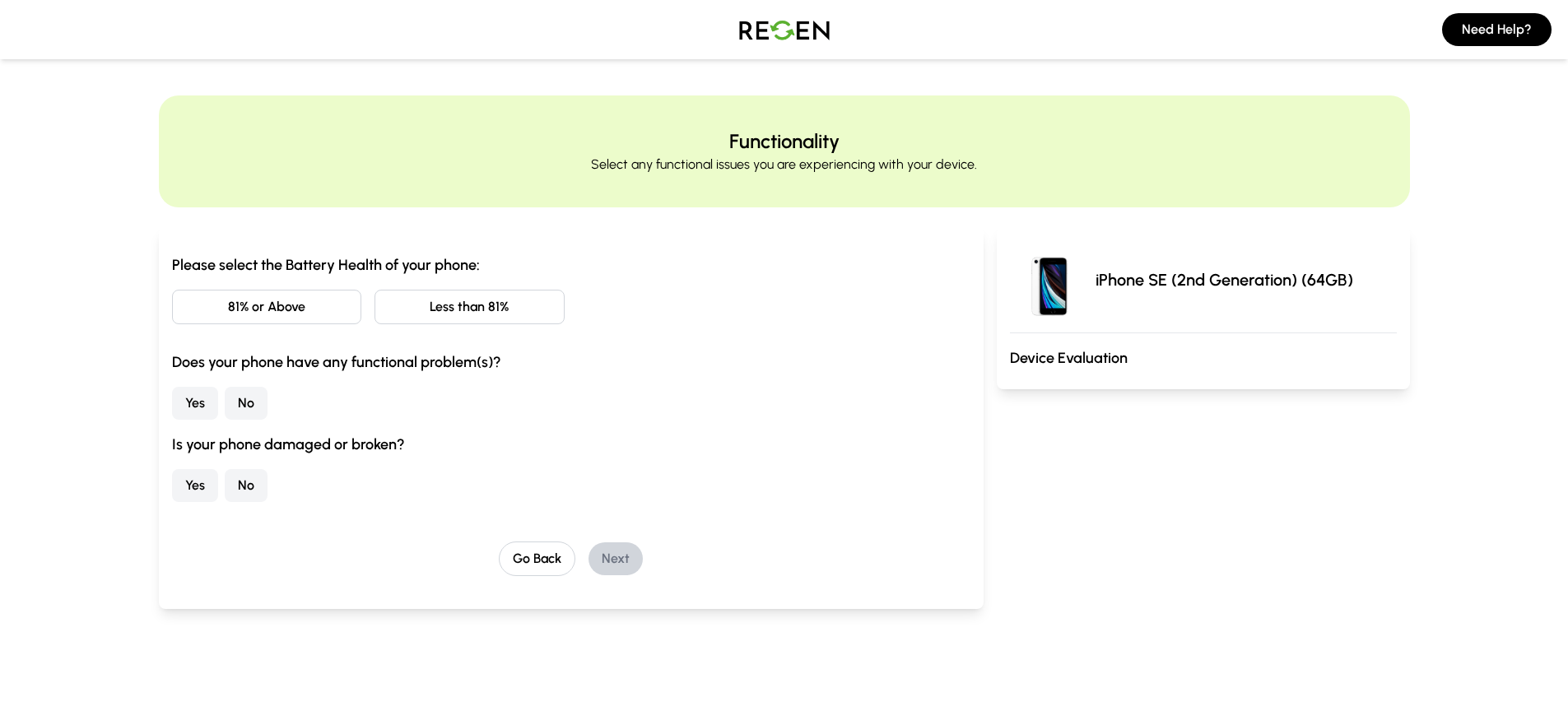
click at [287, 311] on button "81% or Above" at bounding box center [266, 307] width 190 height 34
click at [243, 400] on button "No" at bounding box center [247, 403] width 43 height 33
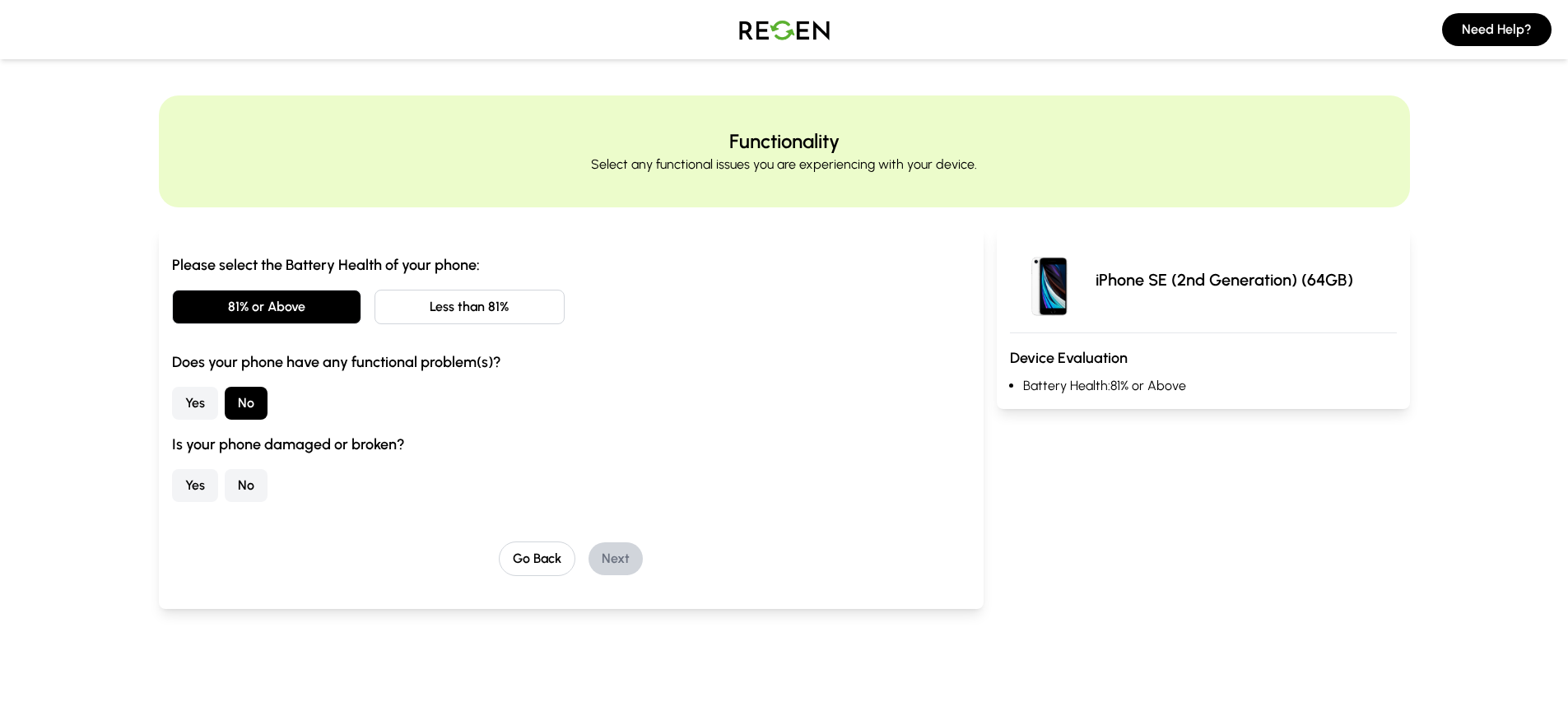
click at [248, 484] on button "No" at bounding box center [247, 485] width 43 height 33
click at [610, 561] on button "Next" at bounding box center [616, 558] width 54 height 33
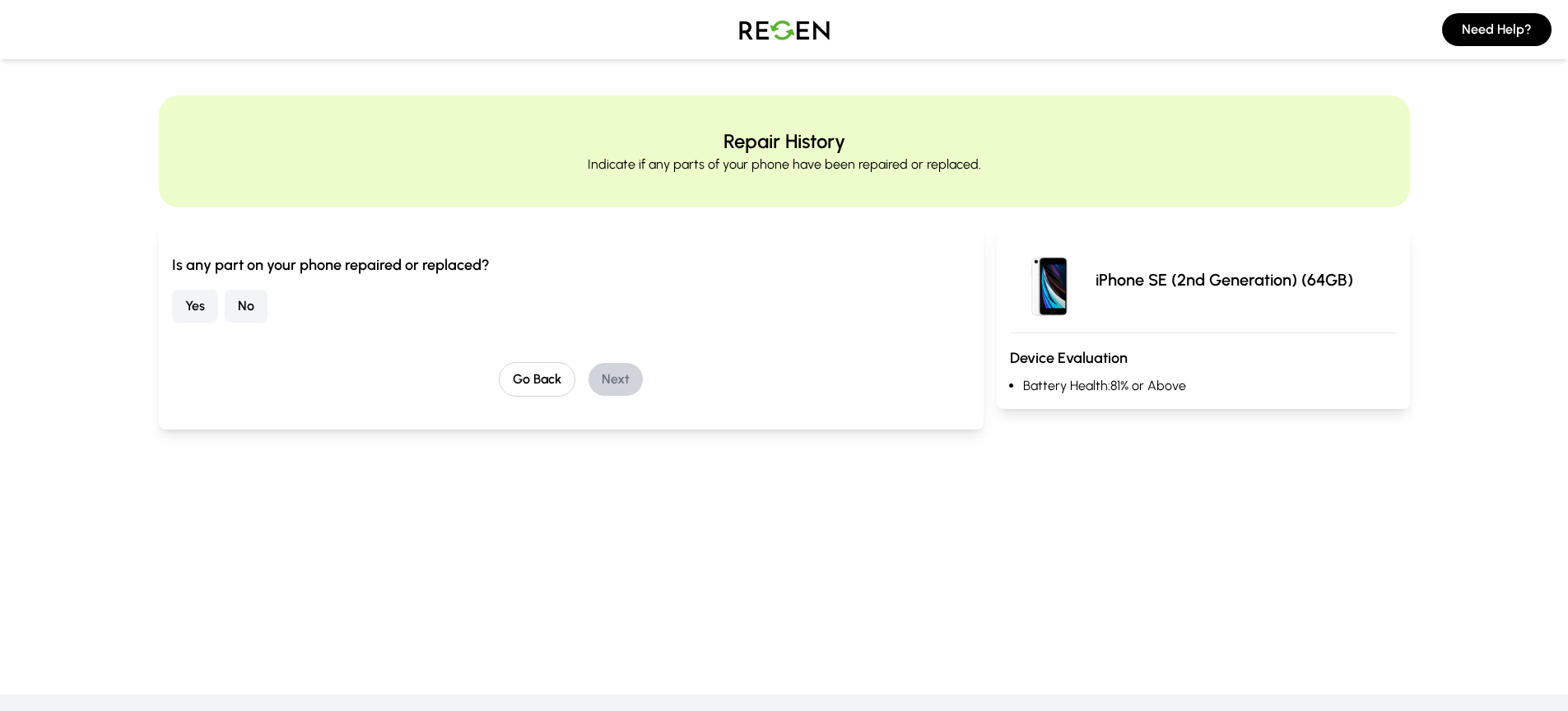
click at [254, 297] on button "No" at bounding box center [247, 306] width 43 height 33
click at [624, 381] on button "Next" at bounding box center [616, 379] width 54 height 33
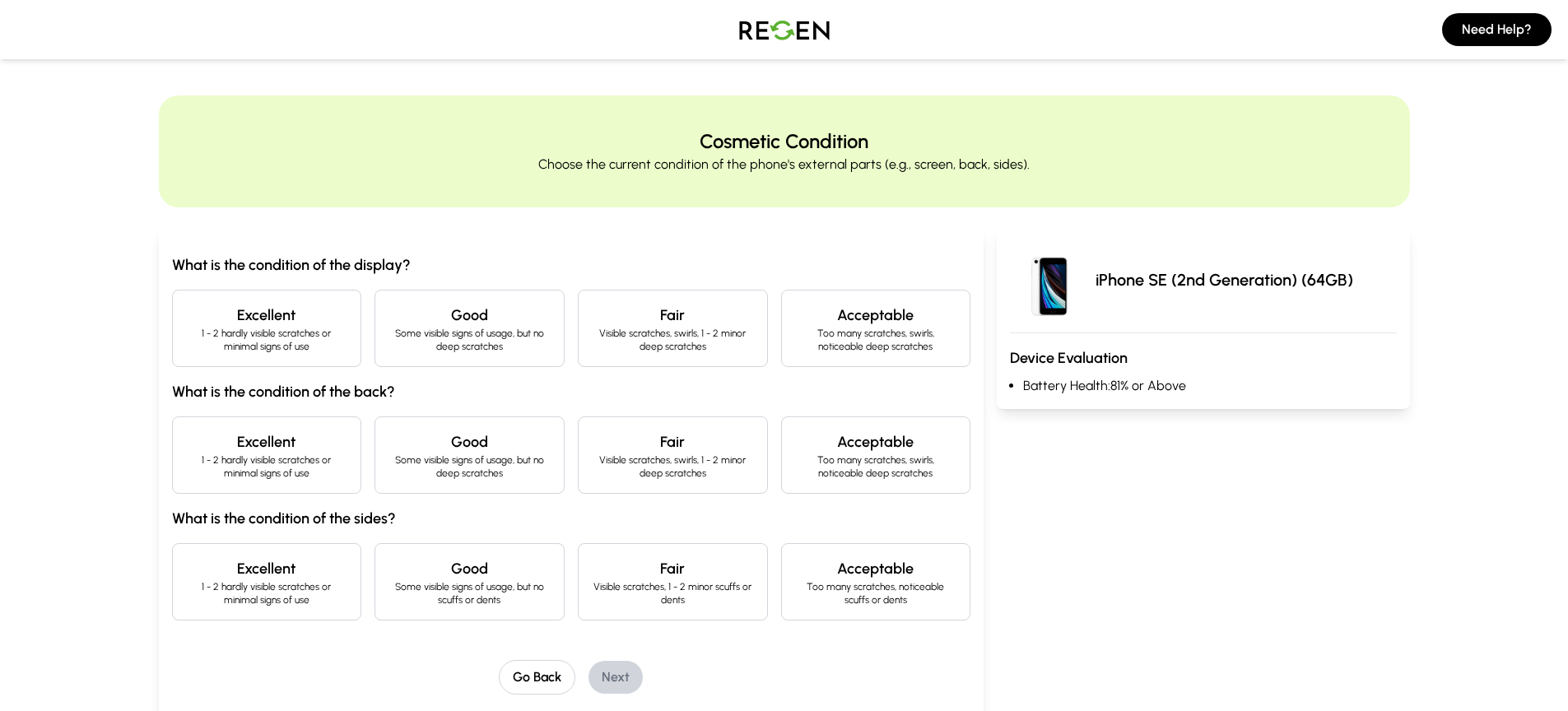
click at [287, 346] on p "1 - 2 hardly visible scratches or minimal signs of use" at bounding box center [267, 339] width 162 height 26
click at [262, 444] on h4 "Excellent" at bounding box center [267, 442] width 162 height 23
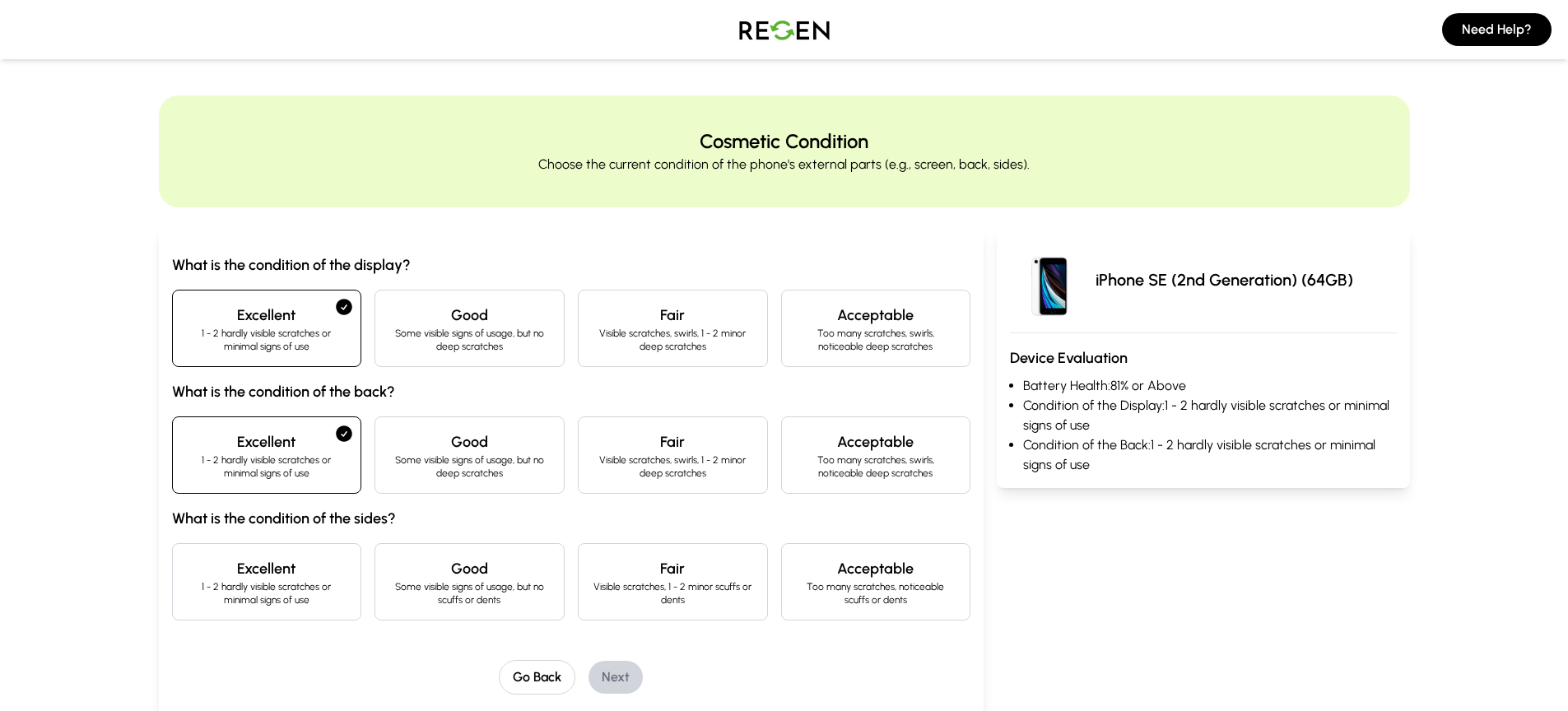
click at [282, 570] on h4 "Excellent" at bounding box center [267, 569] width 162 height 23
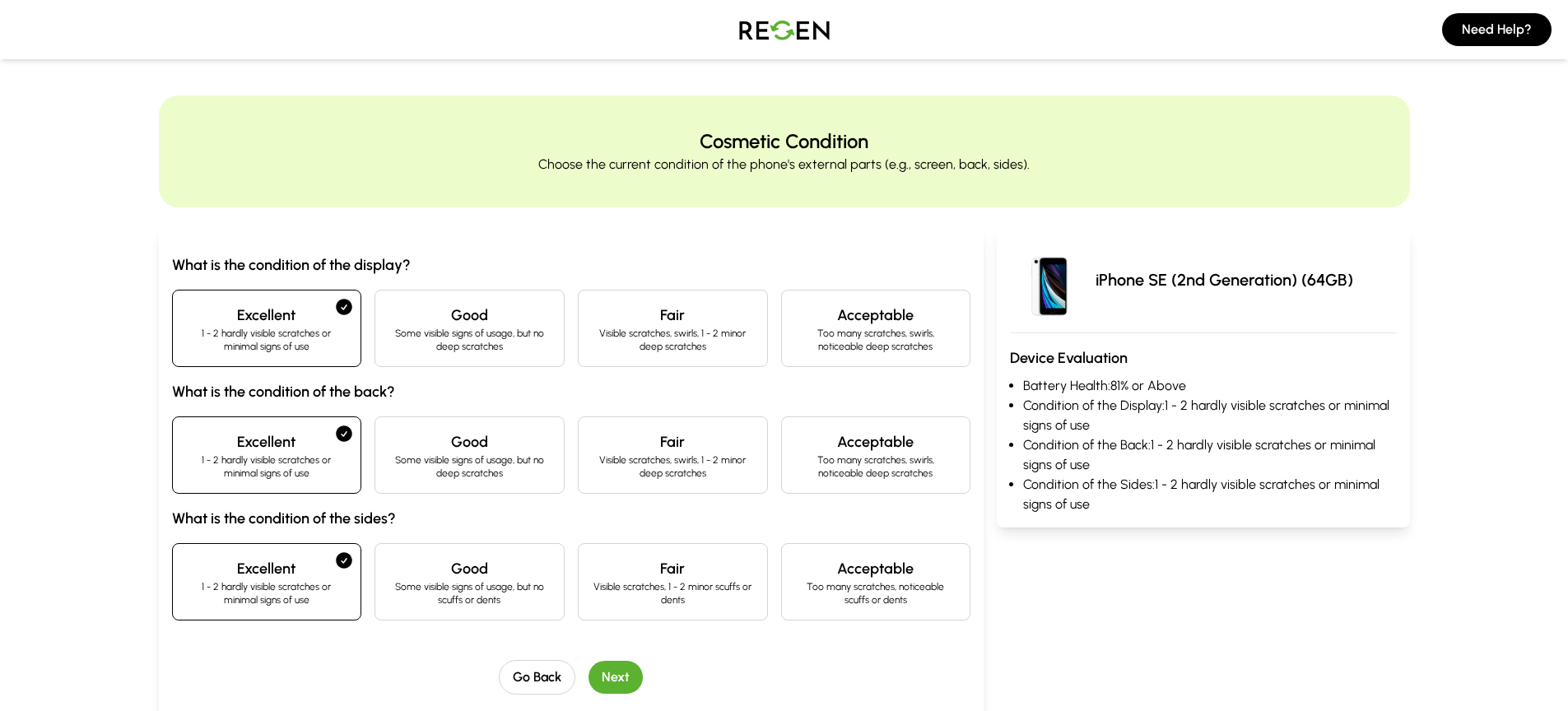
click at [599, 666] on button "Next" at bounding box center [616, 677] width 54 height 33
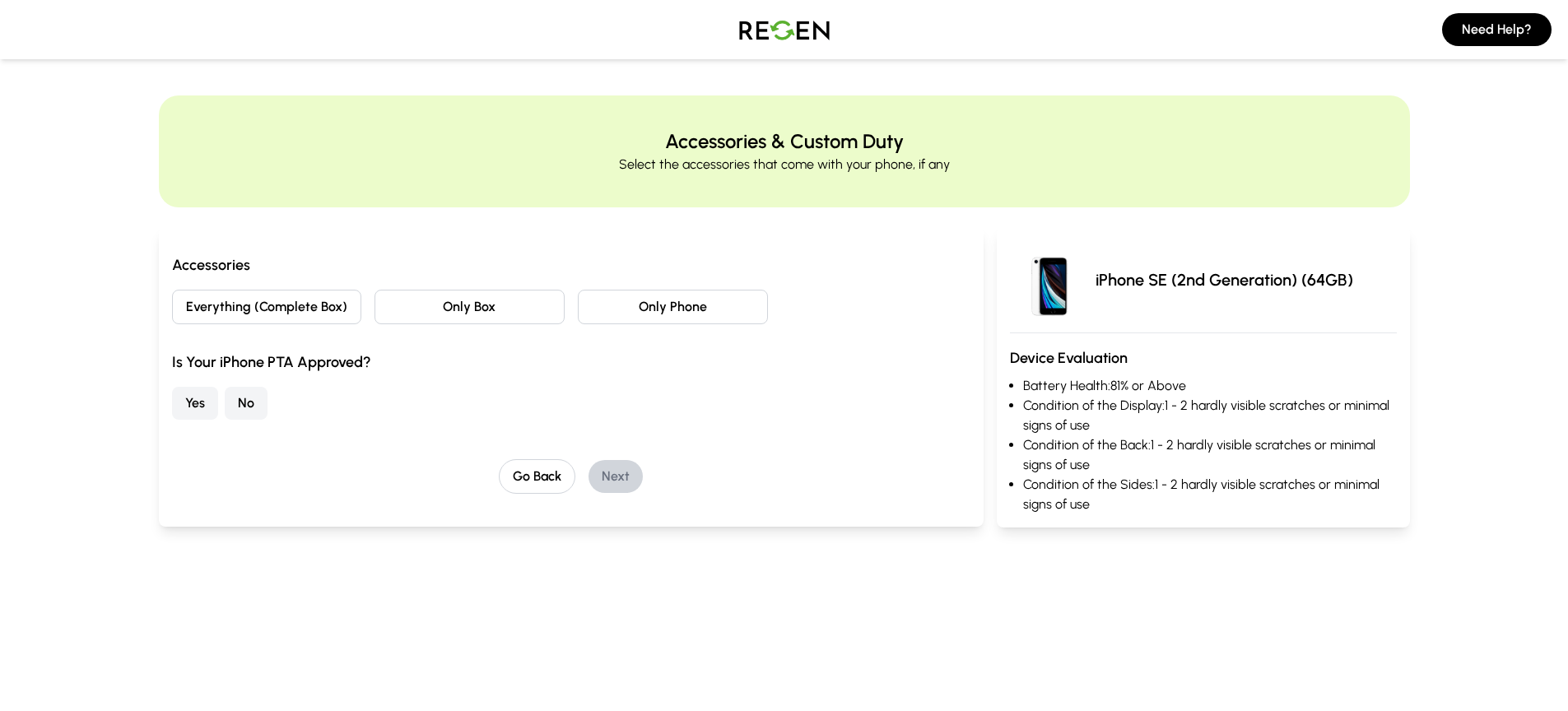
click at [725, 316] on button "Only Phone" at bounding box center [672, 307] width 190 height 34
click at [193, 397] on button "Yes" at bounding box center [194, 403] width 46 height 33
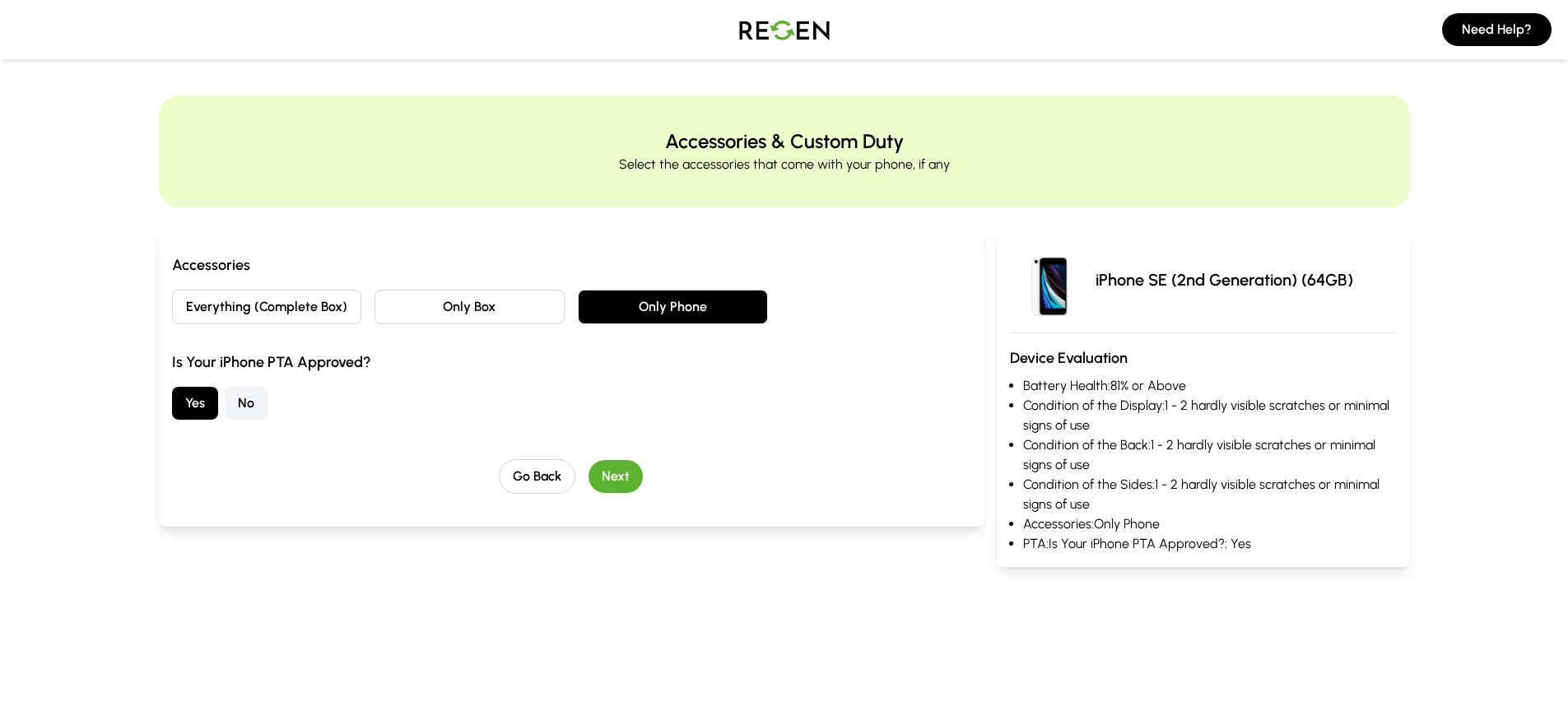
click at [630, 479] on button "Next" at bounding box center [616, 476] width 54 height 33
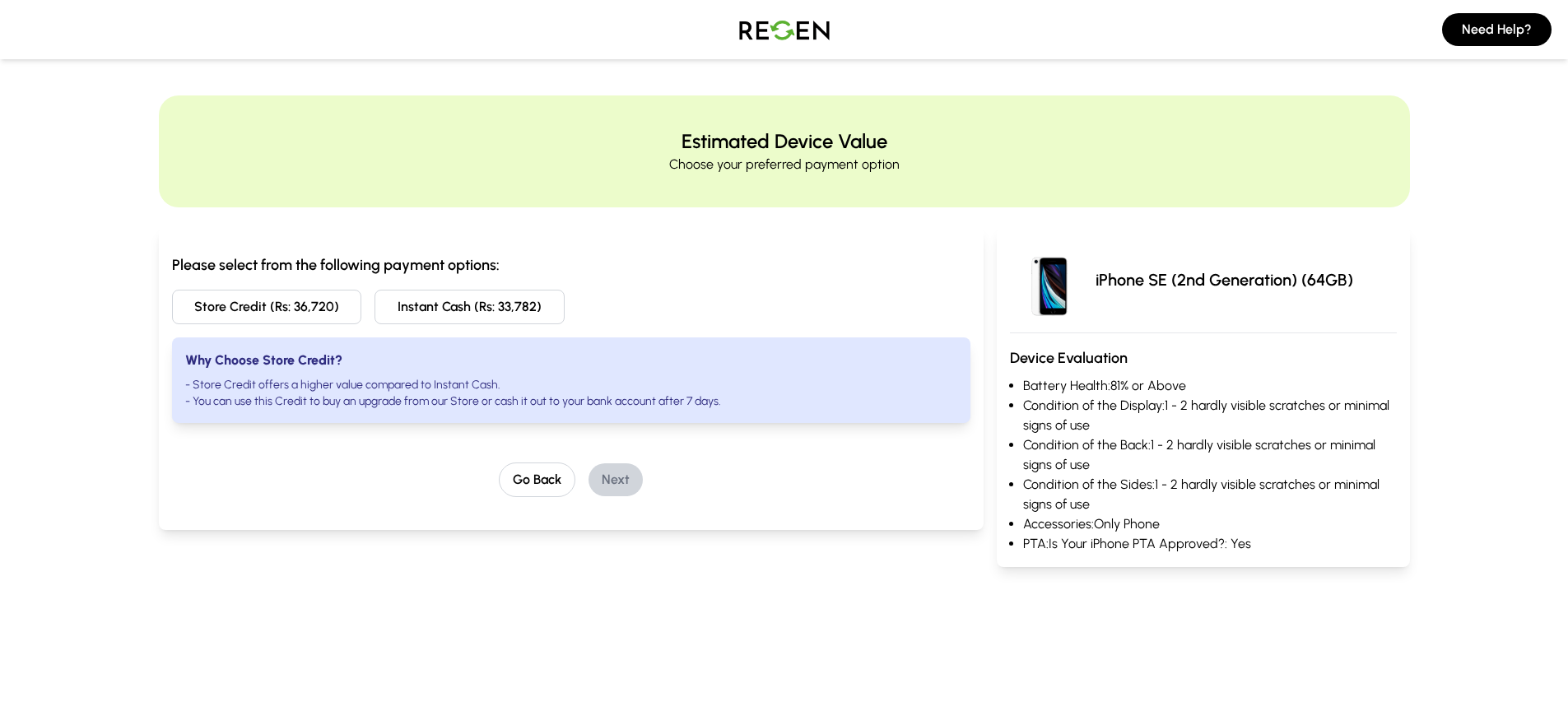
click at [793, 42] on img at bounding box center [784, 29] width 115 height 46
